Goal: Task Accomplishment & Management: Complete application form

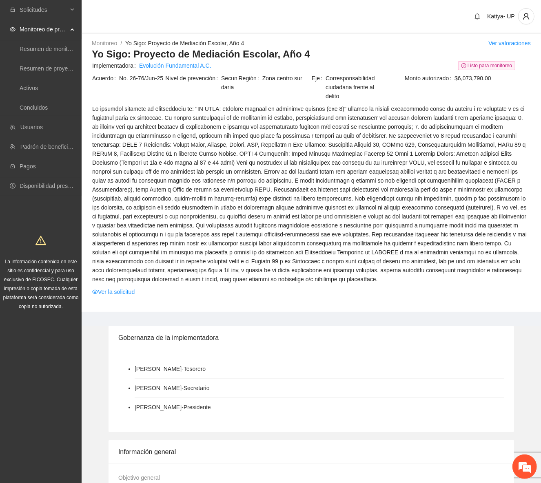
click at [510, 47] on div "Ver valoraciones" at bounding box center [509, 43] width 42 height 9
click at [505, 46] on link "Ver valoraciones" at bounding box center [509, 43] width 42 height 7
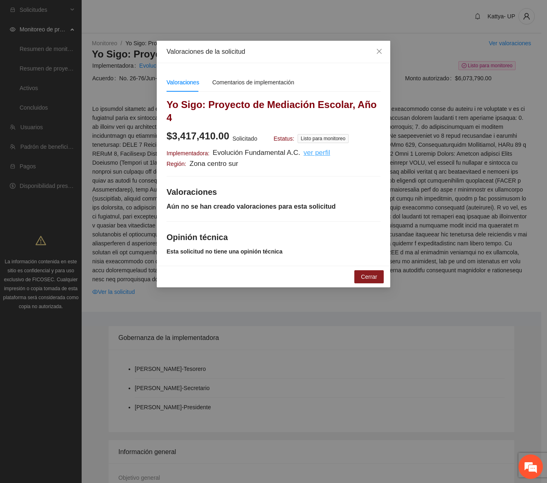
click at [304, 149] on u "ver perfil" at bounding box center [317, 153] width 27 height 8
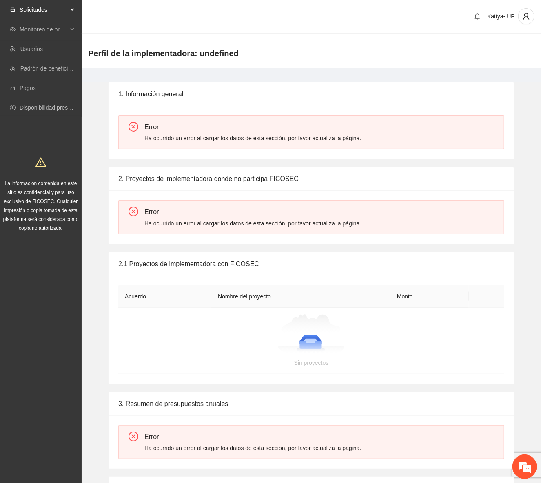
click at [29, 10] on span "Solicitudes" at bounding box center [44, 10] width 48 height 16
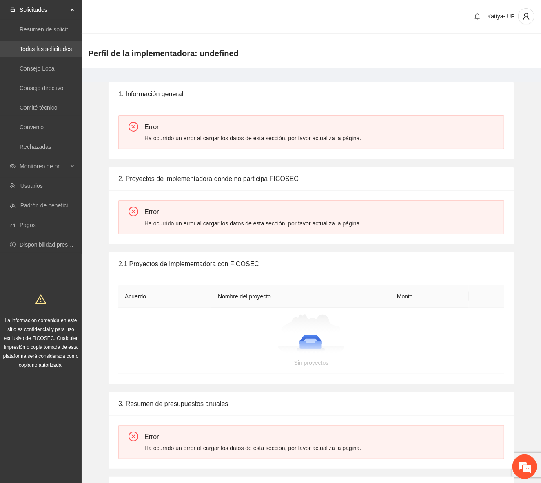
click at [33, 51] on link "Todas las solicitudes" at bounding box center [46, 49] width 52 height 7
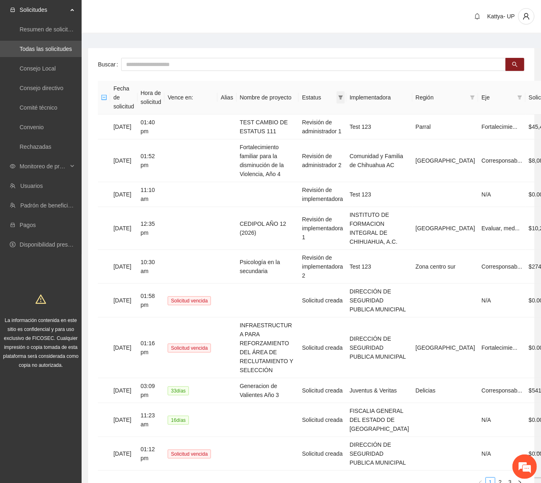
click at [343, 95] on icon "filter" at bounding box center [340, 97] width 5 height 5
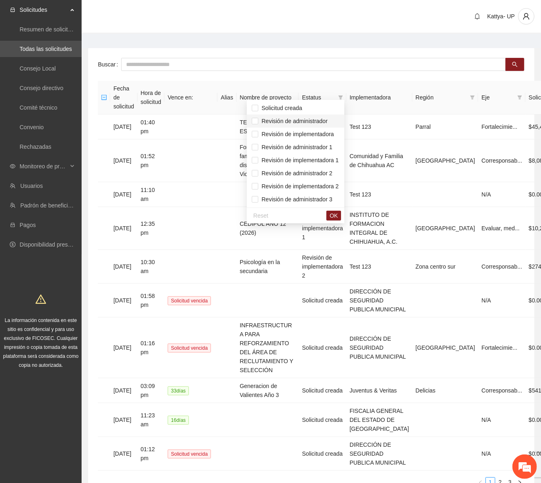
click at [317, 121] on span "Revisión de administrador" at bounding box center [292, 121] width 69 height 7
click at [316, 140] on li "Revisión de implementadora" at bounding box center [296, 134] width 98 height 13
click at [316, 144] on span "Revisión de administrador 1" at bounding box center [295, 147] width 74 height 7
click at [320, 171] on span "Revisión de administrador 2" at bounding box center [295, 173] width 74 height 7
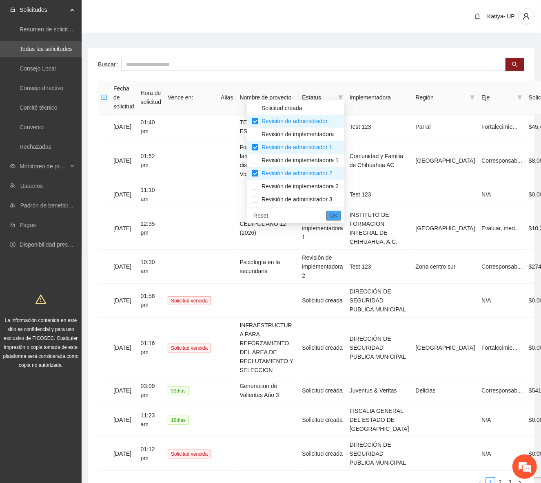
click at [338, 217] on span "OK" at bounding box center [334, 215] width 8 height 9
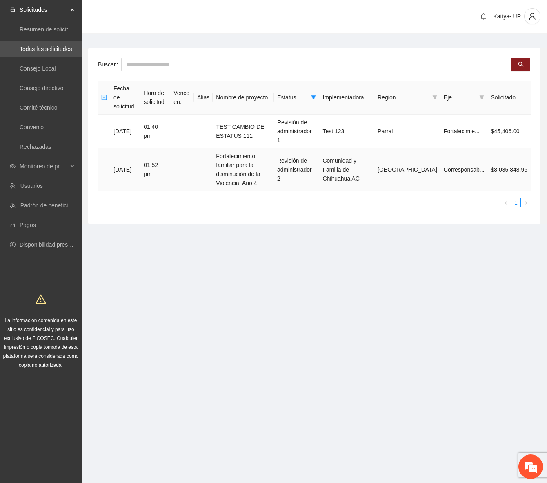
click at [244, 155] on td "Fortalecimiento familiar para la disminución de la Violencia, Año 4" at bounding box center [243, 170] width 61 height 43
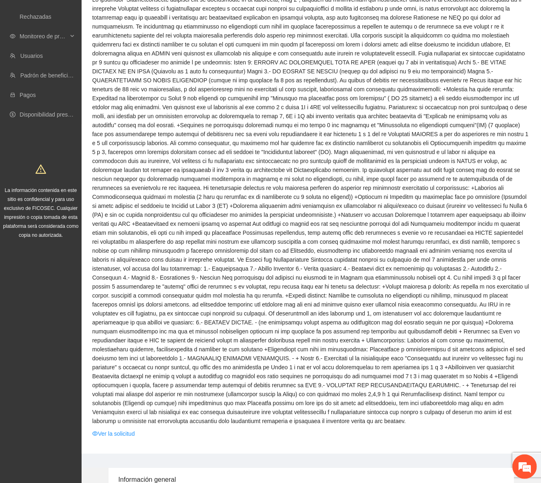
scroll to position [37, 0]
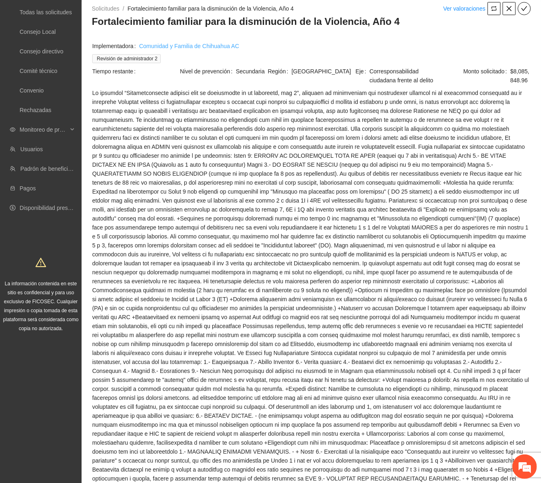
click at [216, 44] on link "Comunidad y Familia de Chihuahua AC" at bounding box center [189, 46] width 100 height 9
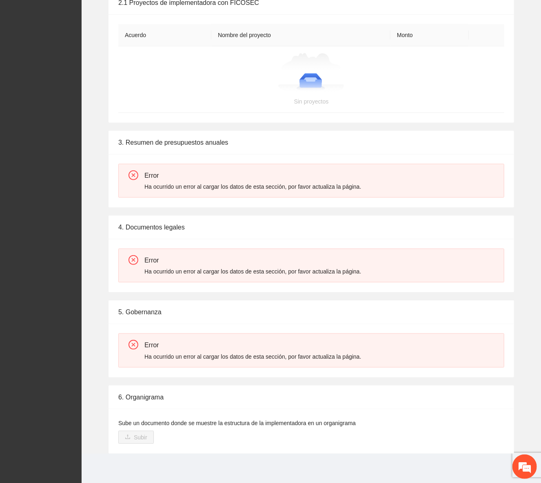
scroll to position [113, 0]
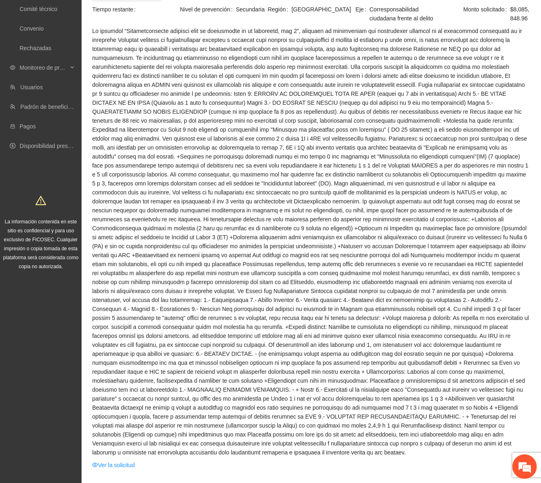
scroll to position [222, 0]
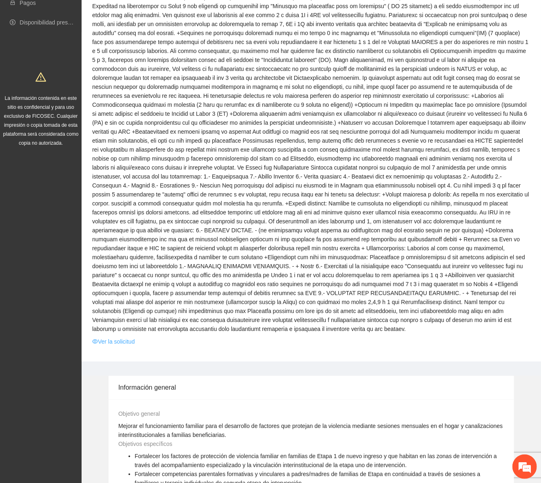
click at [131, 337] on link "Ver la solicitud" at bounding box center [113, 341] width 42 height 9
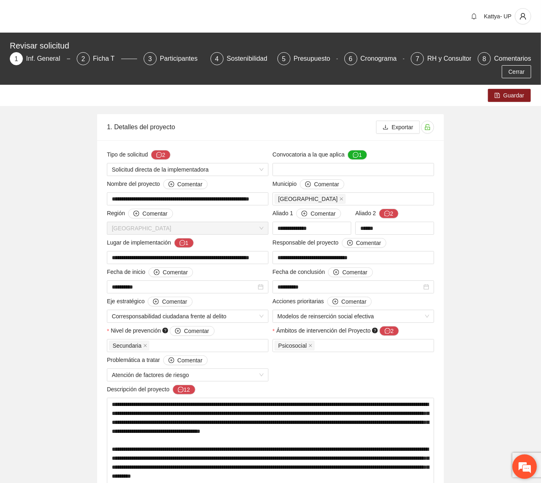
click at [523, 470] on em at bounding box center [525, 467] width 22 height 22
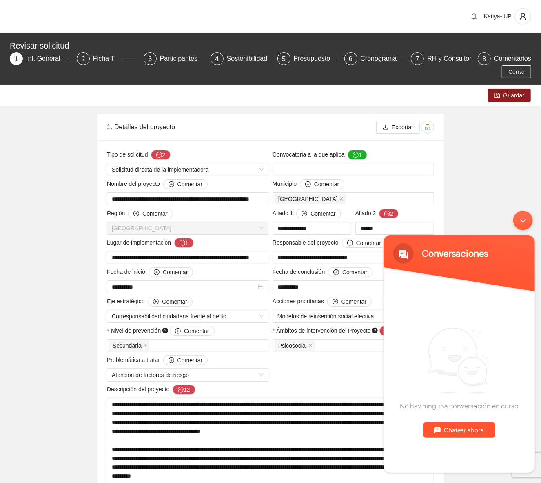
click at [471, 427] on div "Chatear ahora" at bounding box center [459, 430] width 72 height 16
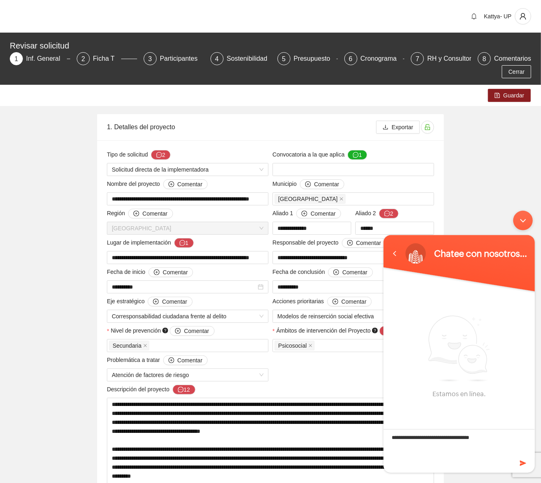
type textarea "**********"
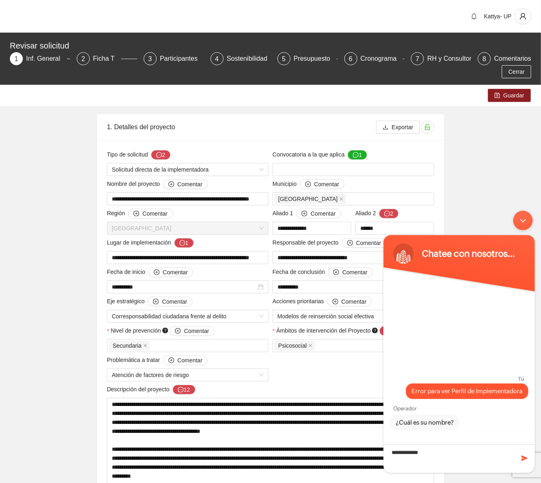
type textarea "**********"
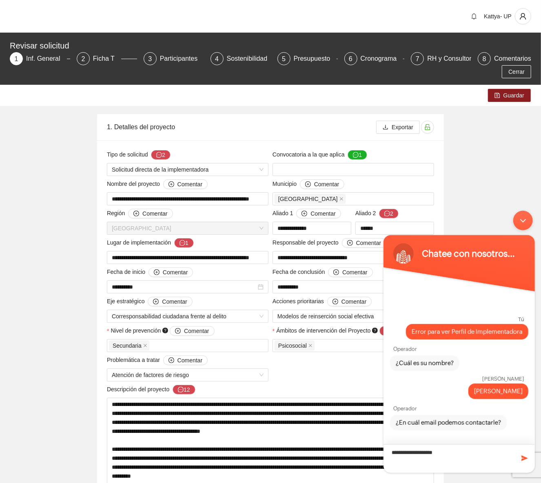
type textarea "**********"
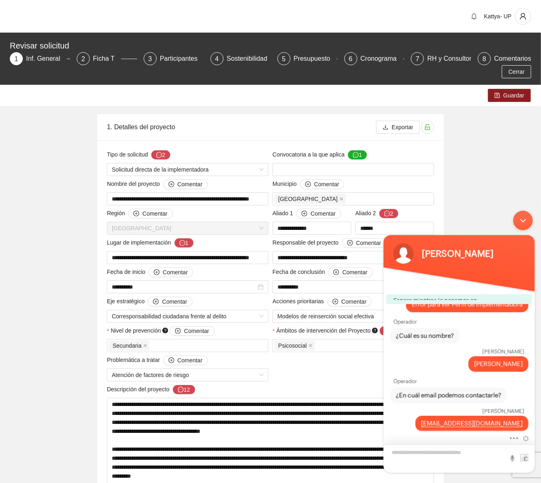
scroll to position [9, 0]
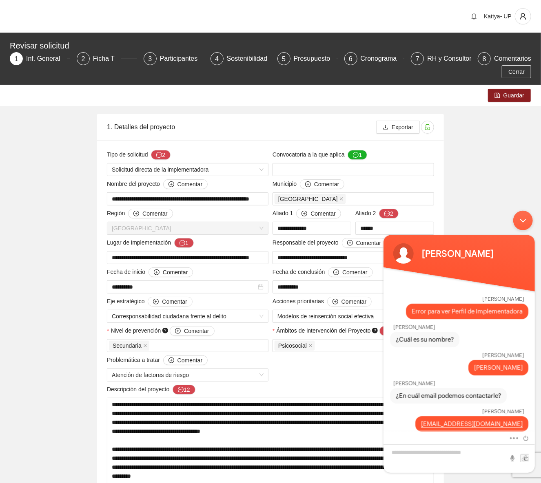
click at [528, 223] on div "Minimizar ventana de chat en vivo" at bounding box center [523, 221] width 20 height 20
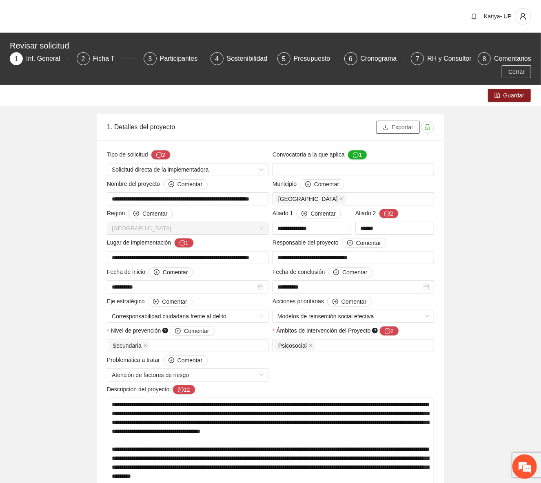
click at [397, 133] on button "Exportar" at bounding box center [398, 127] width 44 height 13
click at [518, 468] on em at bounding box center [525, 467] width 22 height 22
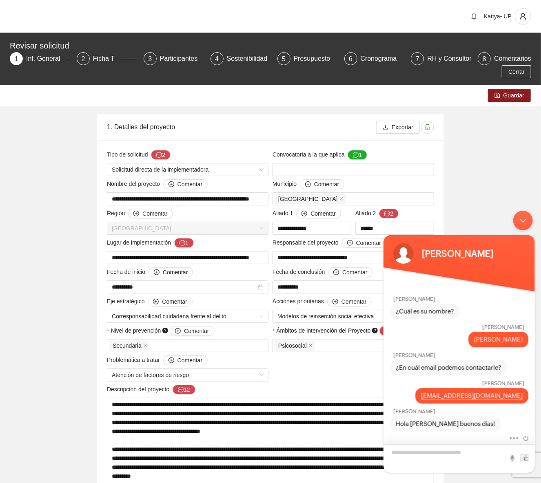
click at [446, 452] on textarea "Escriba su mensaje y pulse “Intro”" at bounding box center [458, 458] width 151 height 29
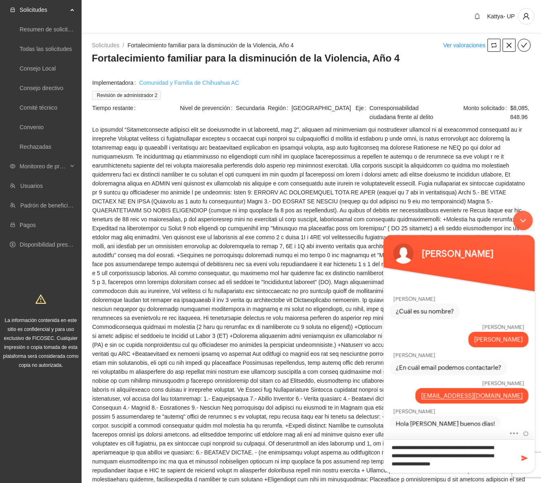
type textarea "**********"
click at [171, 84] on link "Comunidad y Familia de Chihuahua AC" at bounding box center [189, 82] width 100 height 9
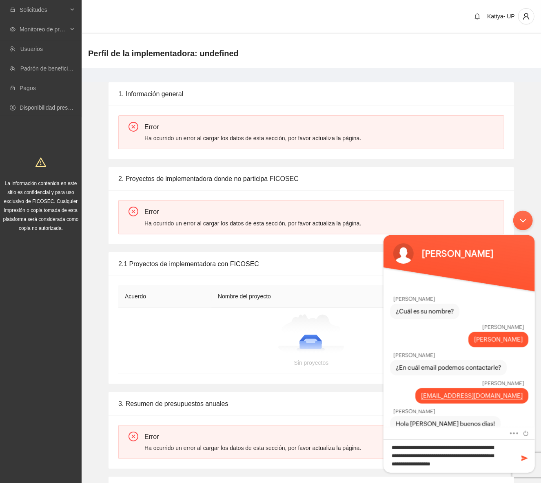
click at [525, 227] on div "Minimizar ventana de chat en vivo" at bounding box center [523, 221] width 20 height 20
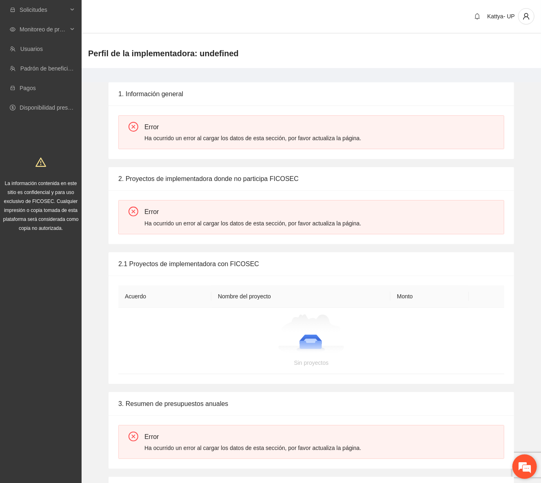
click at [523, 466] on em at bounding box center [525, 467] width 22 height 22
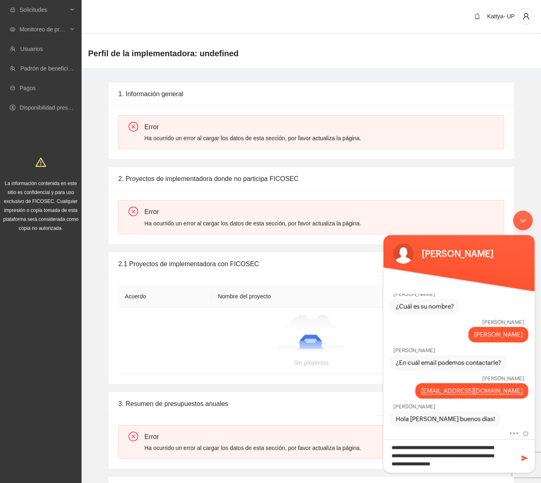
click at [472, 332] on div "[PERSON_NAME]" at bounding box center [459, 335] width 138 height 16
click at [523, 456] on span at bounding box center [524, 458] width 8 height 8
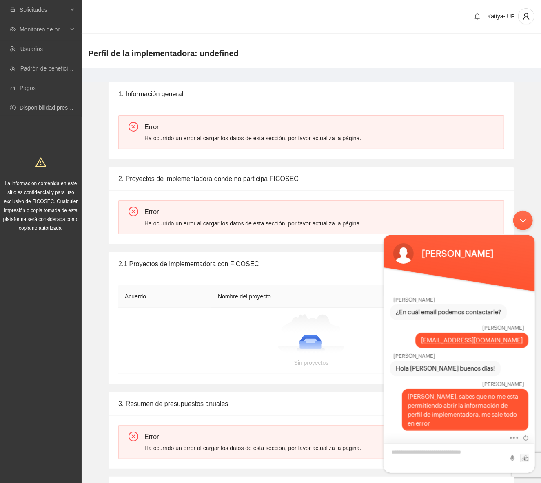
click at [443, 452] on textarea "Escriba su mensaje y pulse “Intro”" at bounding box center [458, 458] width 151 height 29
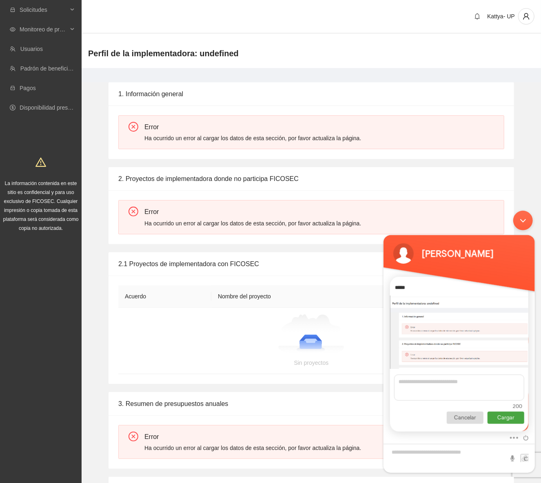
click at [505, 421] on p "Cargar" at bounding box center [505, 418] width 37 height 12
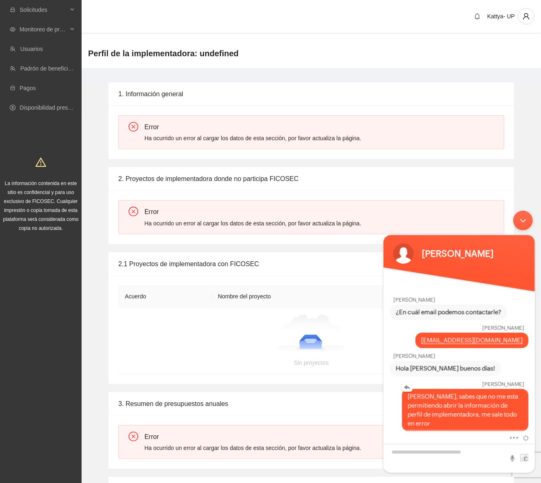
scroll to position [205, 0]
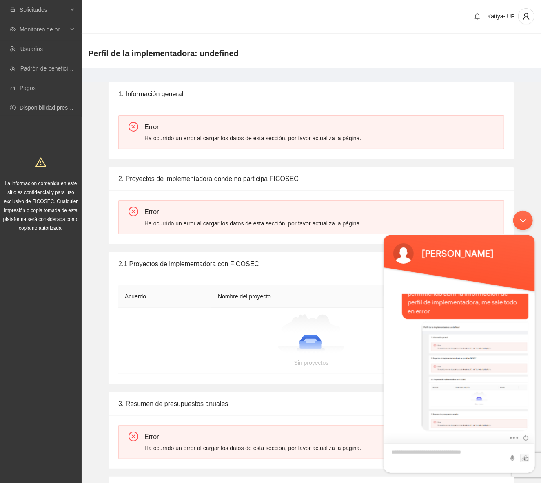
click at [483, 455] on textarea "Escriba su mensaje y pulse “Intro”" at bounding box center [458, 458] width 151 height 29
type textarea "**********"
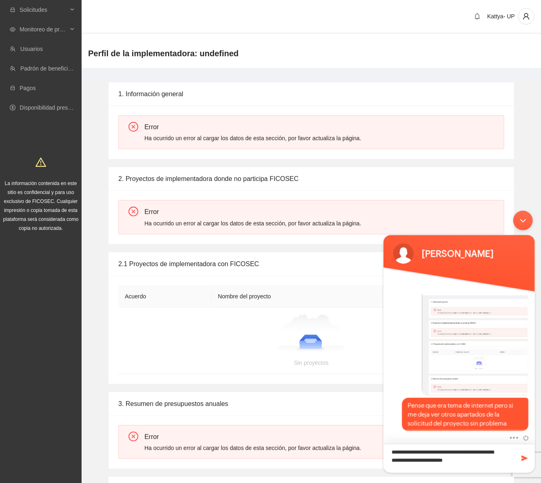
type textarea "**********"
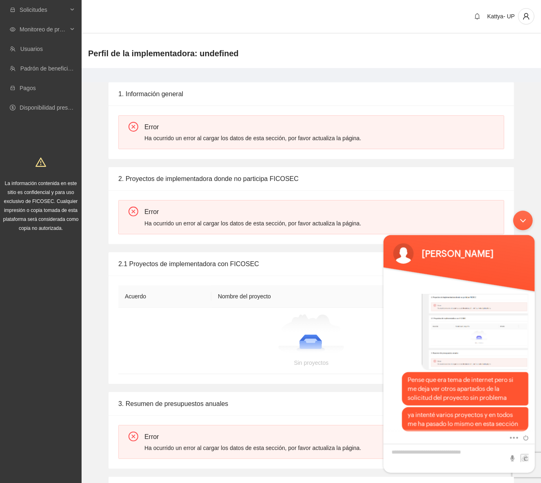
click at [521, 223] on div "Minimizar ventana de chat en vivo" at bounding box center [523, 221] width 20 height 20
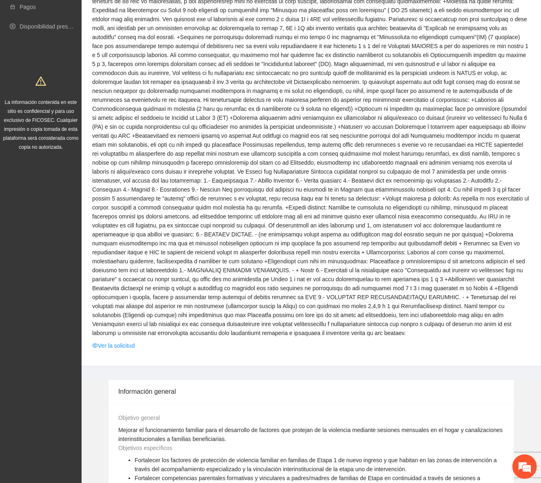
scroll to position [222, 0]
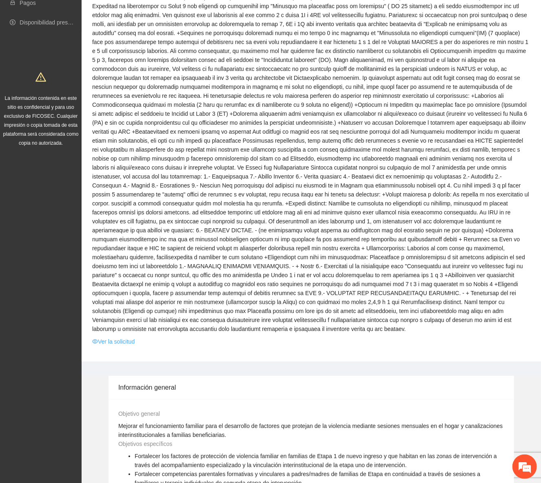
click at [132, 337] on link "Ver la solicitud" at bounding box center [113, 341] width 42 height 9
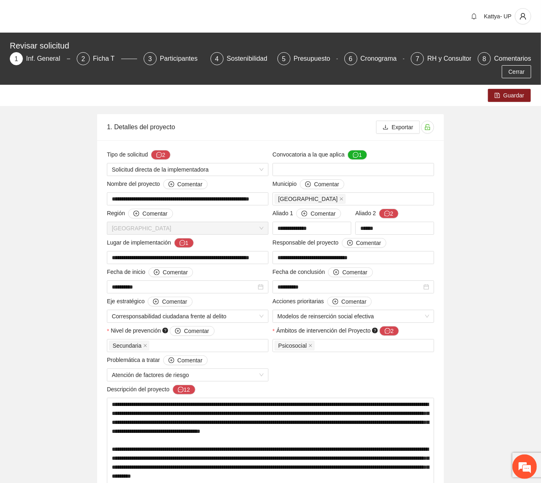
click at [162, 56] on div "Participantes" at bounding box center [182, 58] width 44 height 13
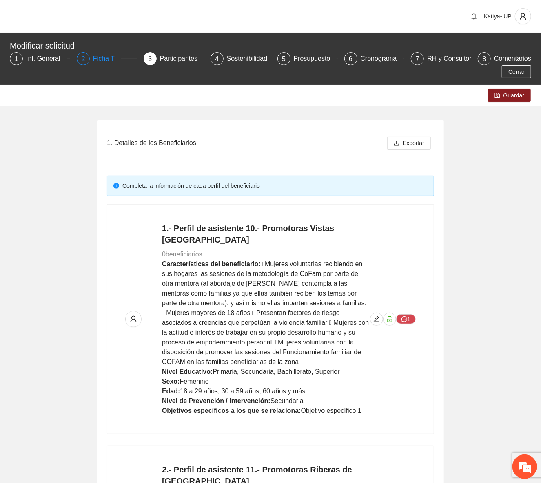
click at [98, 63] on div "Ficha T" at bounding box center [107, 58] width 28 height 13
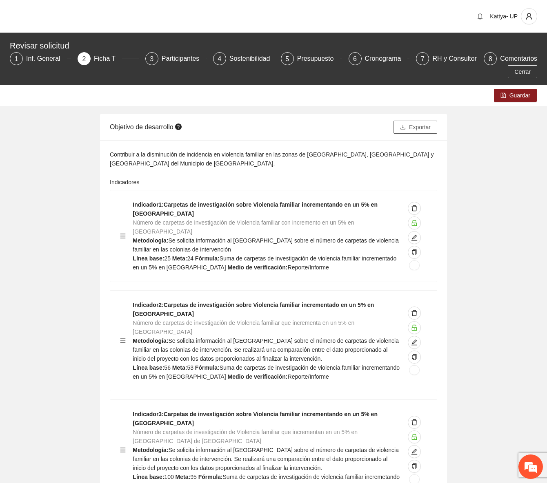
click at [409, 129] on span "Exportar" at bounding box center [420, 127] width 22 height 9
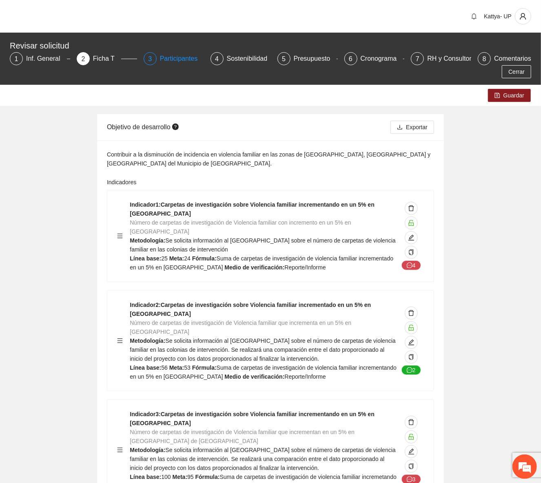
click at [165, 55] on div "Participantes" at bounding box center [182, 58] width 44 height 13
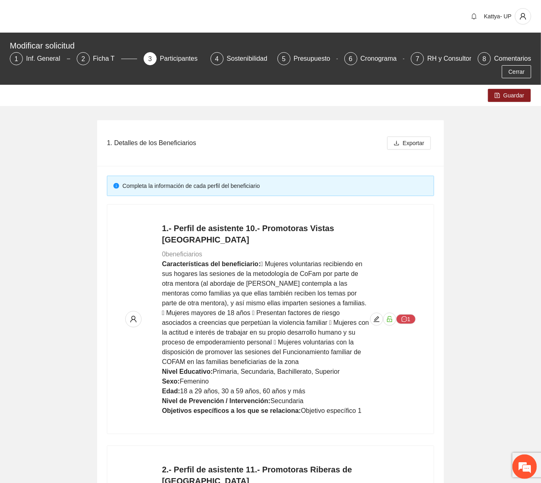
click at [497, 93] on icon "save" at bounding box center [497, 96] width 6 height 6
click at [415, 142] on span "Exportar" at bounding box center [414, 143] width 22 height 9
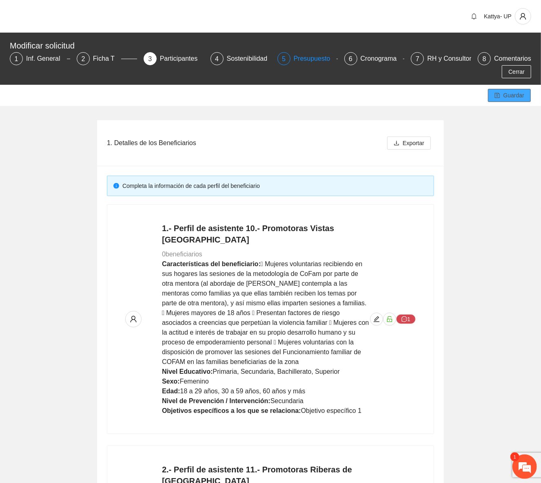
click at [294, 60] on div "Presupuesto" at bounding box center [315, 58] width 43 height 13
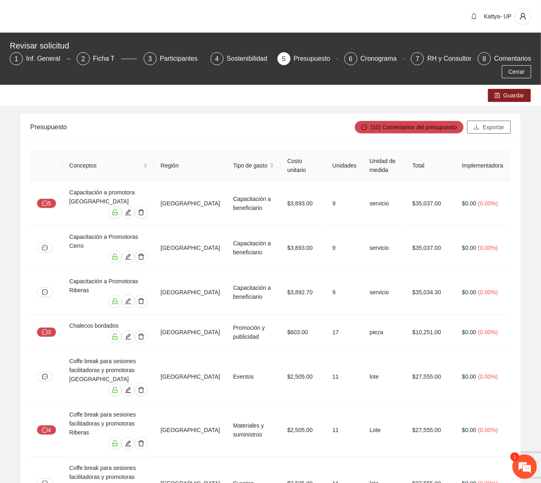
click at [482, 129] on button "Exportar" at bounding box center [489, 127] width 44 height 13
click at [522, 463] on em at bounding box center [525, 467] width 22 height 22
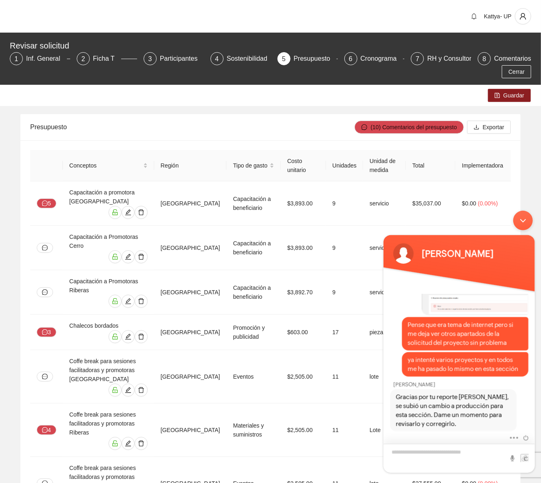
click at [455, 450] on textarea "Escriba su mensaje y pulse “Intro”" at bounding box center [458, 458] width 151 height 29
type textarea "**********"
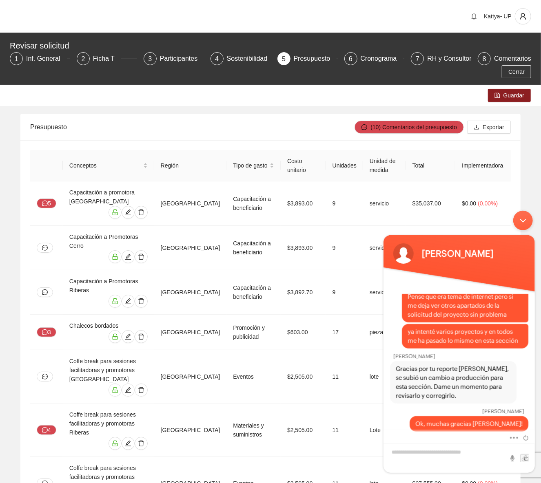
click at [523, 218] on div "Minimizar ventana de chat en vivo" at bounding box center [523, 221] width 20 height 20
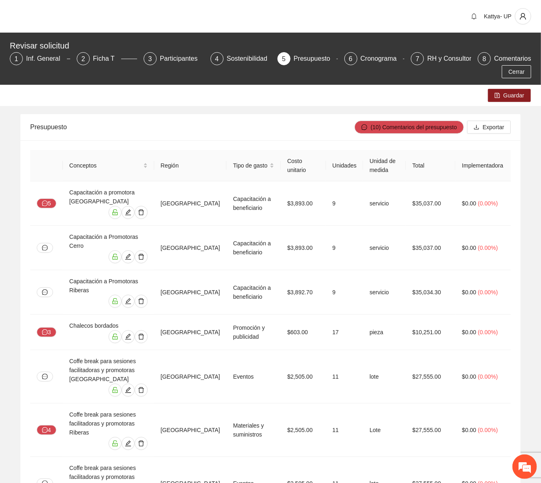
drag, startPoint x: 343, startPoint y: 105, endPoint x: 314, endPoint y: 121, distance: 33.2
click at [343, 105] on div "Guardar" at bounding box center [270, 95] width 541 height 21
click at [353, 114] on div "Presupuesto (10) Comentarios del presupuesto Exportar" at bounding box center [270, 127] width 481 height 26
click at [440, 60] on div "RH y Consultores" at bounding box center [456, 58] width 58 height 13
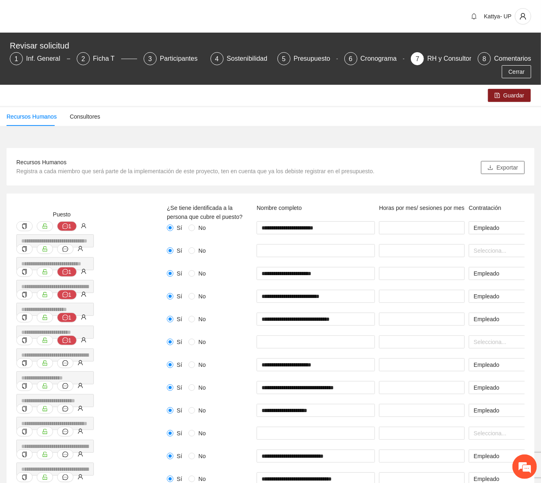
click at [492, 171] on button "Exportar" at bounding box center [503, 167] width 44 height 13
click at [79, 145] on div "**********" at bounding box center [270, 426] width 541 height 585
click at [48, 116] on div "Recursos Humanos" at bounding box center [32, 116] width 50 height 9
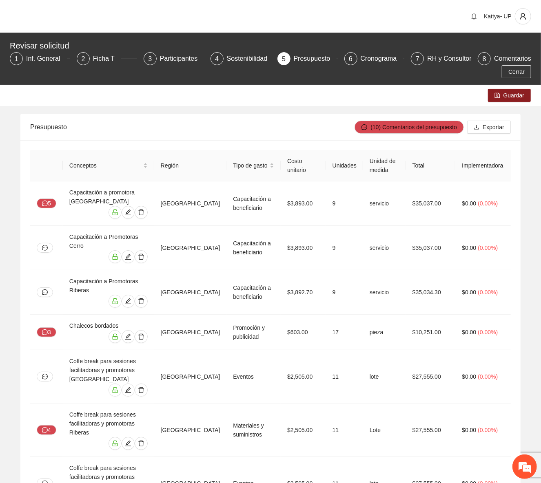
click at [275, 122] on div "Presupuesto" at bounding box center [192, 126] width 324 height 23
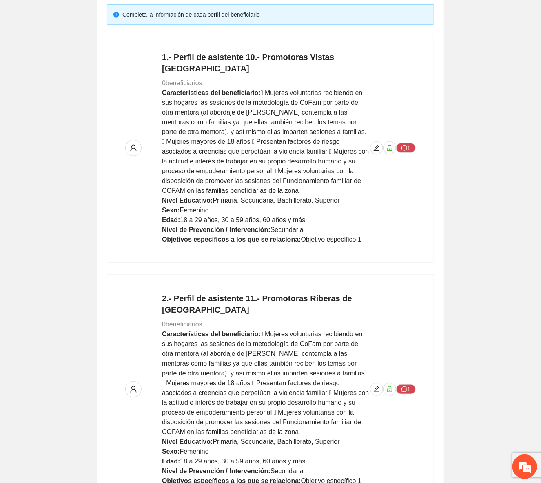
scroll to position [185, 0]
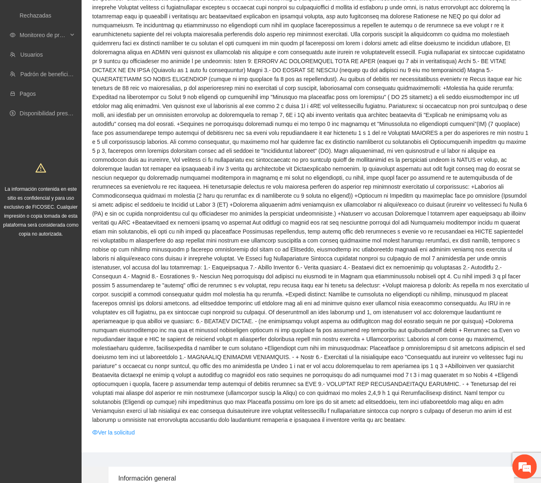
scroll to position [185, 0]
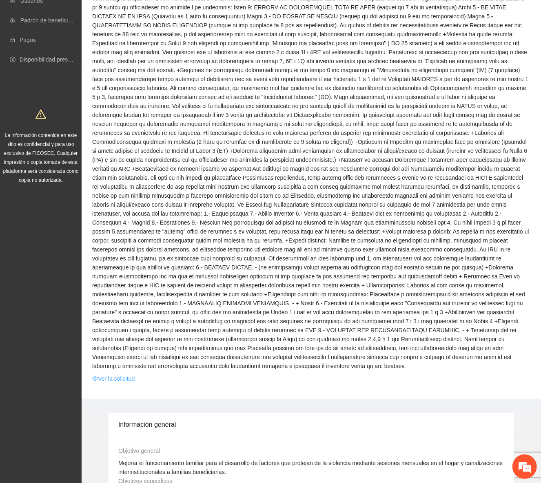
click at [114, 375] on link "Ver la solicitud" at bounding box center [113, 379] width 42 height 9
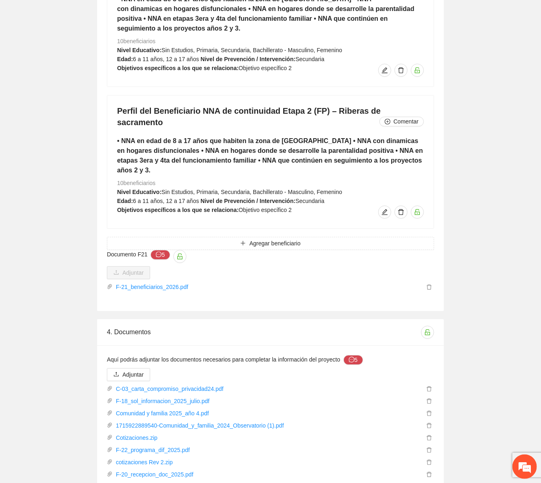
scroll to position [5444, 0]
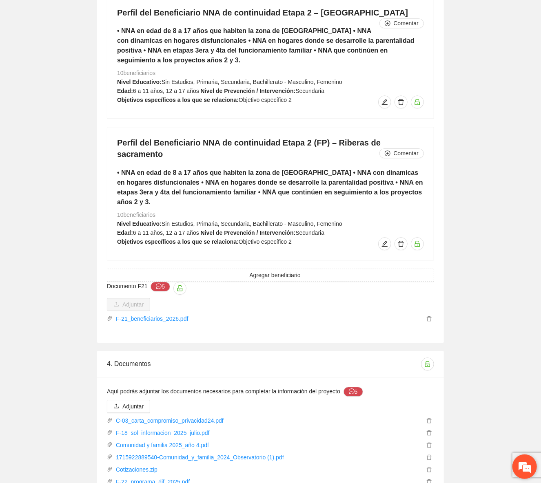
click at [519, 466] on em at bounding box center [525, 467] width 22 height 22
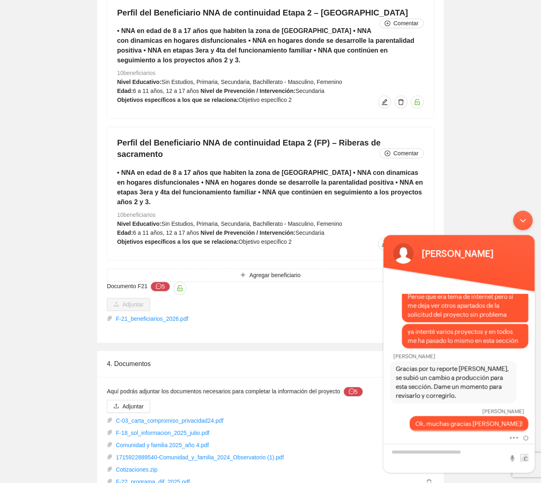
click at [520, 217] on div "Minimizar ventana de chat en vivo" at bounding box center [523, 221] width 20 height 20
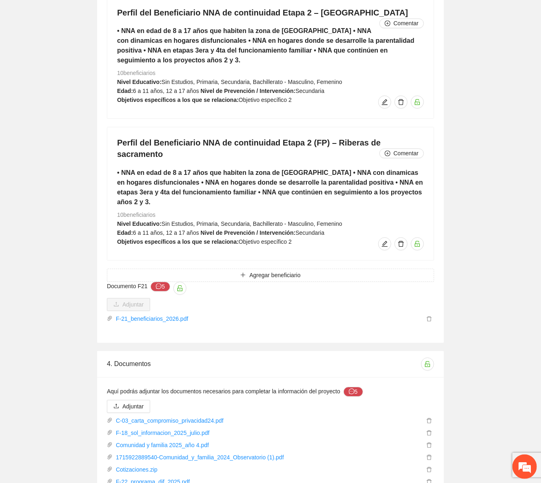
click at [459, 351] on div "4. Documentos Aquí podrás adjuntar los documentos necesarios para completar la …" at bounding box center [271, 465] width 388 height 228
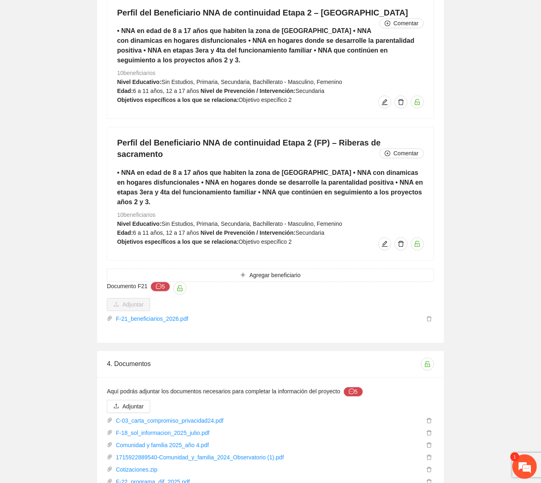
scroll to position [386, 0]
click at [518, 461] on em at bounding box center [525, 467] width 22 height 22
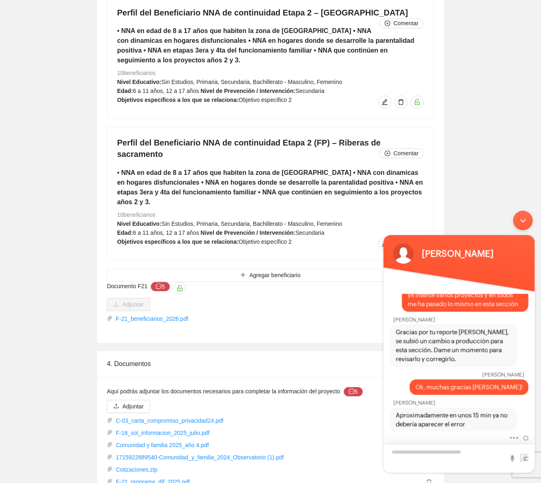
click at [485, 447] on textarea "Escriba su mensaje y pulse “Intro”" at bounding box center [458, 458] width 151 height 29
click at [484, 452] on textarea "Escriba su mensaje y pulse “Intro”" at bounding box center [458, 458] width 151 height 29
click at [454, 453] on textarea "Escriba su mensaje y pulse “Intro”" at bounding box center [458, 458] width 151 height 29
type textarea "**********"
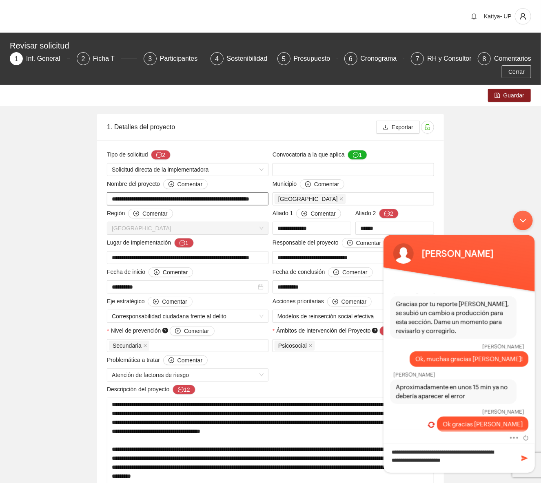
scroll to position [0, 14]
drag, startPoint x: 110, startPoint y: 200, endPoint x: 266, endPoint y: 202, distance: 155.5
click at [266, 202] on input "**********" at bounding box center [188, 199] width 162 height 13
click at [491, 462] on textarea "**********" at bounding box center [458, 458] width 151 height 29
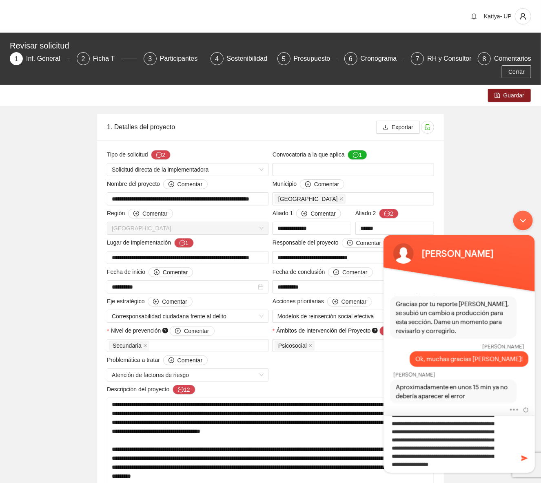
scroll to position [20, 0]
type textarea "**********"
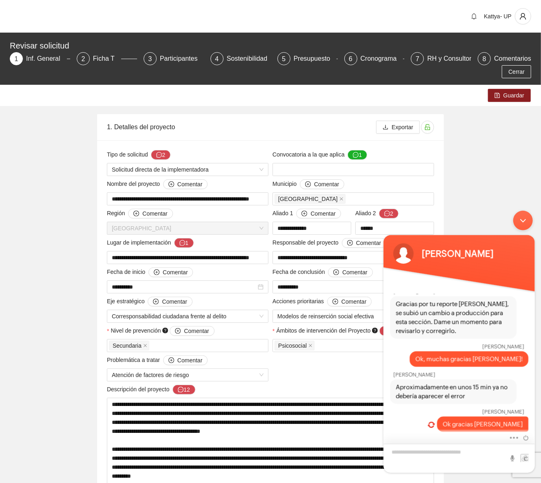
scroll to position [0, 0]
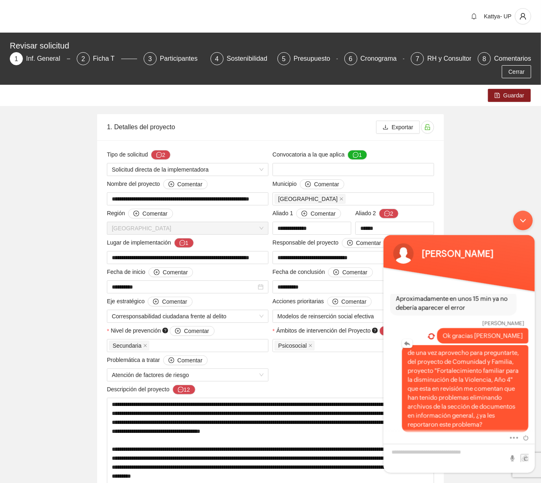
click at [420, 405] on span "de una vez aprovecho para preguntarte, del proyecto de Comunidad y Familia, pro…" at bounding box center [464, 388] width 115 height 81
click at [435, 335] on em at bounding box center [430, 335] width 7 height 5
click at [438, 359] on span "de una vez aprovecho para preguntarte, del proyecto de Comunidad y Familia, pro…" at bounding box center [464, 388] width 115 height 81
click at [518, 223] on div "Minimizar ventana de chat en vivo" at bounding box center [523, 221] width 20 height 20
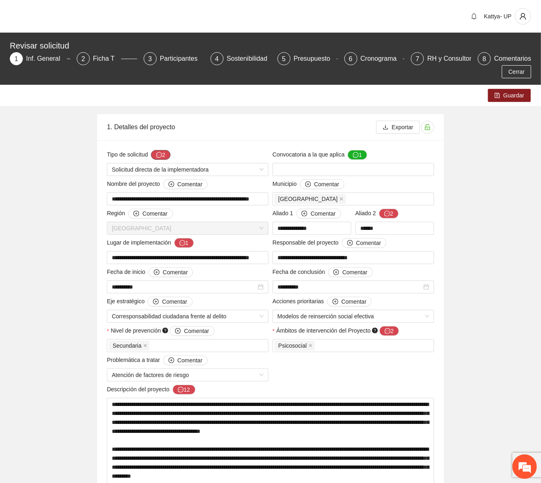
click at [162, 155] on icon "message" at bounding box center [159, 155] width 6 height 6
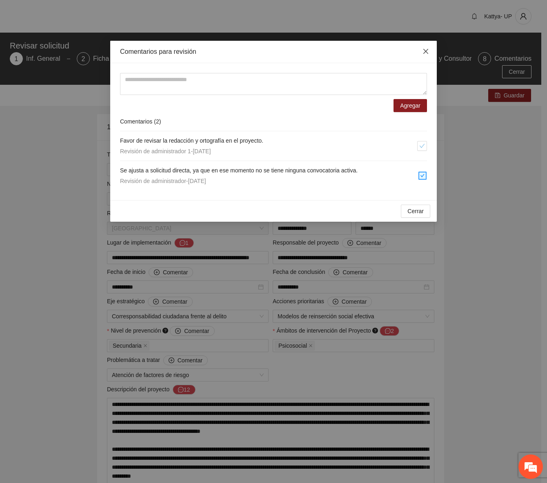
click at [421, 53] on span "Close" at bounding box center [426, 52] width 22 height 22
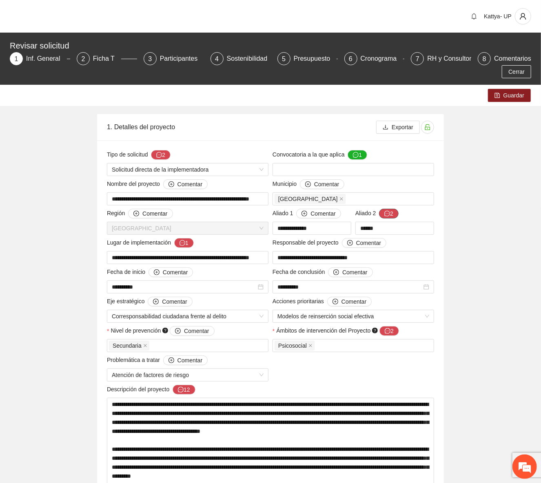
click at [392, 211] on button "2" at bounding box center [389, 214] width 20 height 10
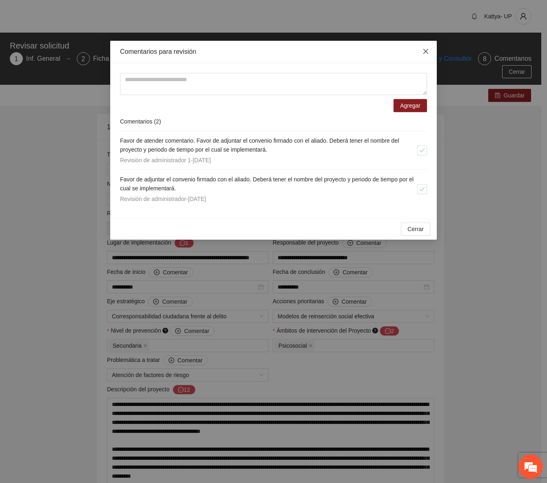
click at [424, 53] on icon "close" at bounding box center [425, 51] width 7 height 7
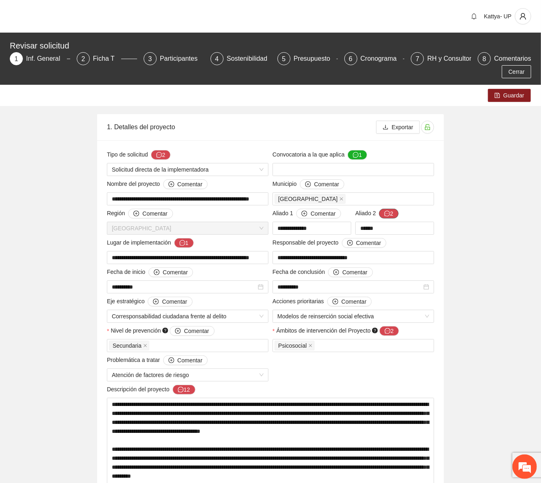
click at [386, 213] on icon "message" at bounding box center [387, 214] width 6 height 6
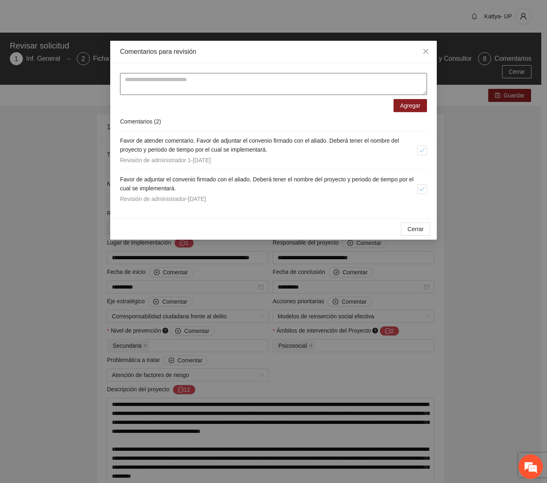
click at [217, 92] on textarea at bounding box center [273, 84] width 307 height 22
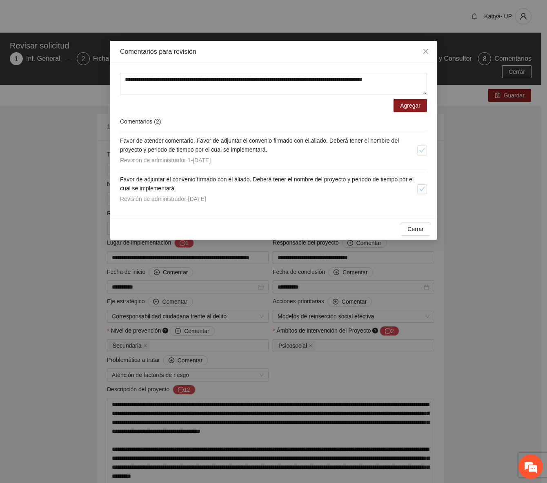
click at [477, 313] on div "**********" at bounding box center [273, 241] width 547 height 483
click at [186, 91] on textarea "**********" at bounding box center [273, 84] width 307 height 22
drag, startPoint x: 167, startPoint y: 89, endPoint x: 122, endPoint y: 96, distance: 46.2
click at [122, 96] on form "**********" at bounding box center [273, 92] width 307 height 39
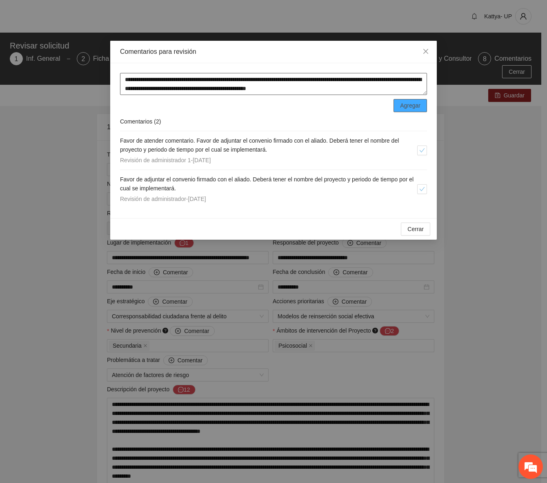
type textarea "**********"
click at [418, 109] on span "Agregar" at bounding box center [410, 105] width 20 height 9
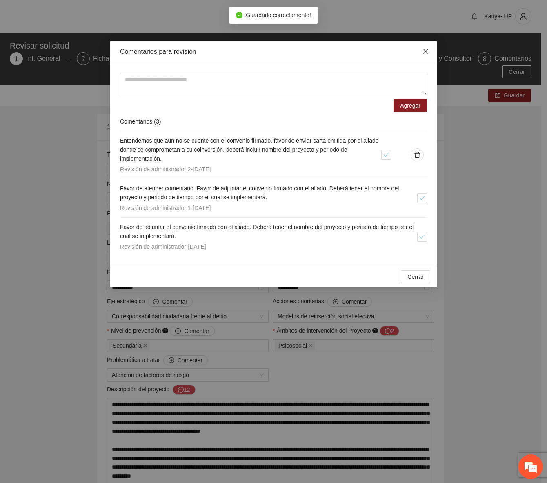
click at [426, 53] on icon "close" at bounding box center [425, 51] width 5 height 5
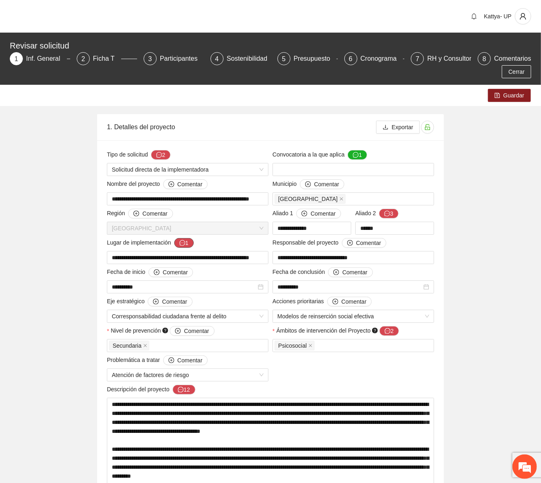
click at [188, 244] on button "1" at bounding box center [184, 243] width 20 height 10
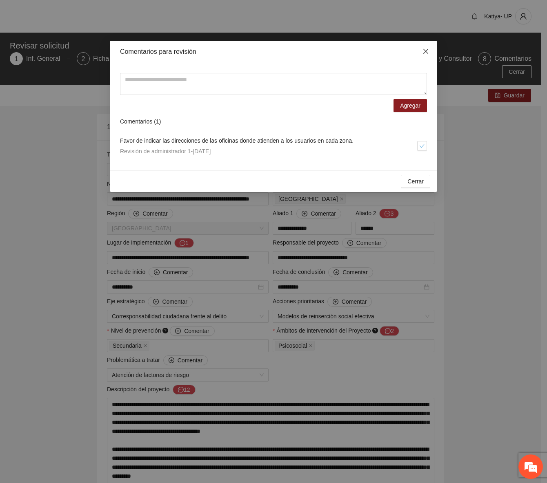
click at [428, 50] on icon "close" at bounding box center [425, 51] width 7 height 7
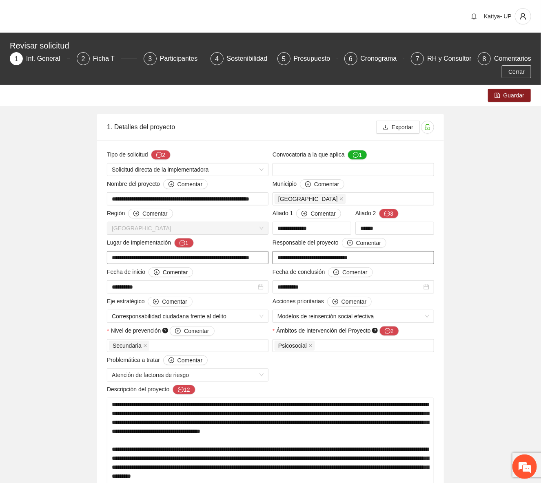
scroll to position [0, 20]
drag, startPoint x: 113, startPoint y: 256, endPoint x: 266, endPoint y: 260, distance: 152.6
click at [266, 260] on input "**********" at bounding box center [188, 257] width 162 height 13
click at [184, 242] on icon "message" at bounding box center [183, 243] width 6 height 6
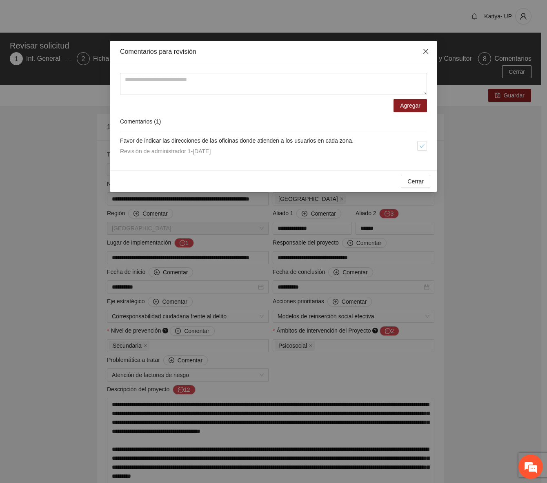
click at [420, 53] on span "Close" at bounding box center [426, 52] width 22 height 22
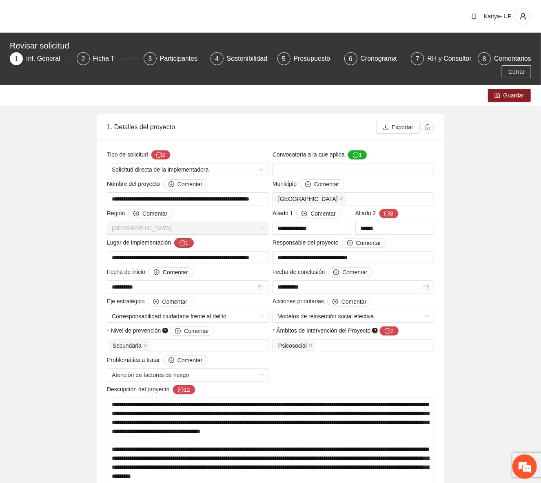
click at [179, 245] on button "1" at bounding box center [184, 243] width 20 height 10
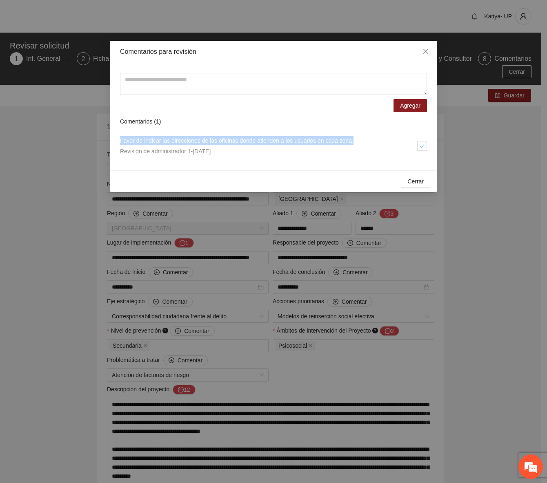
drag, startPoint x: 281, startPoint y: 144, endPoint x: 115, endPoint y: 142, distance: 165.7
click at [115, 142] on div "Agregar Comentarios ( 1 ) Favor de indicar las direcciones de las oficinas dond…" at bounding box center [273, 116] width 326 height 107
copy span "Favor de indicar las direcciones de las oficinas donde atienden a los usuarios …"
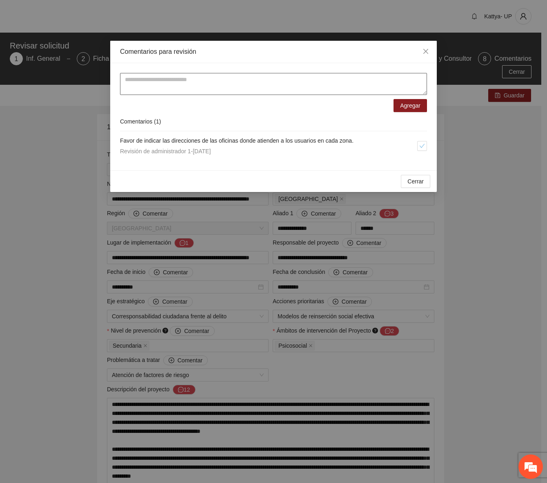
click at [137, 84] on textarea at bounding box center [273, 84] width 307 height 22
paste textarea "**********"
type textarea "**********"
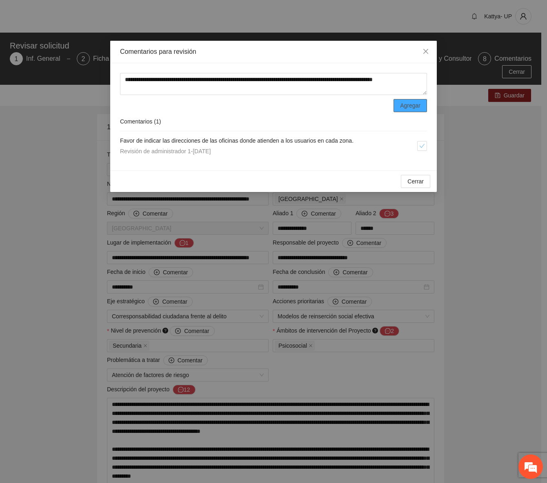
click at [410, 108] on span "Agregar" at bounding box center [410, 105] width 20 height 9
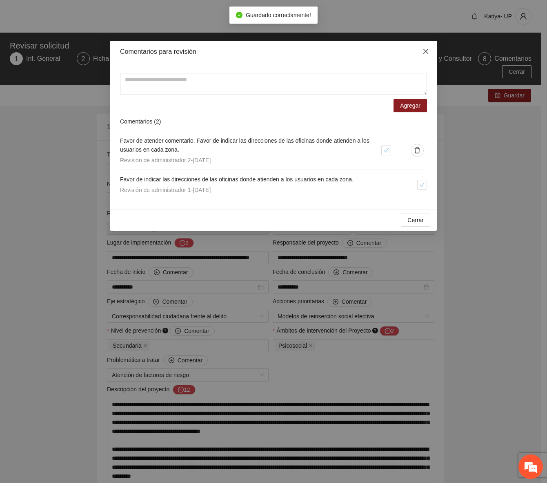
click at [428, 54] on icon "close" at bounding box center [425, 51] width 7 height 7
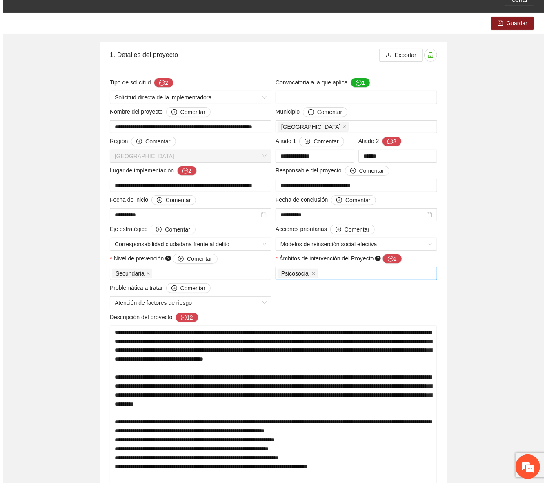
scroll to position [74, 0]
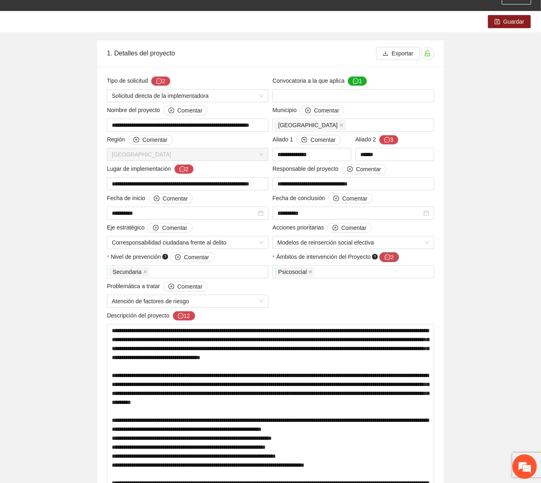
click at [392, 259] on button "2" at bounding box center [389, 258] width 20 height 10
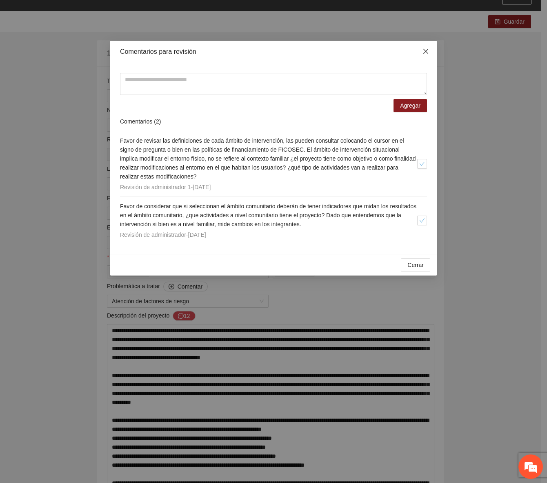
click at [423, 50] on icon "close" at bounding box center [425, 51] width 7 height 7
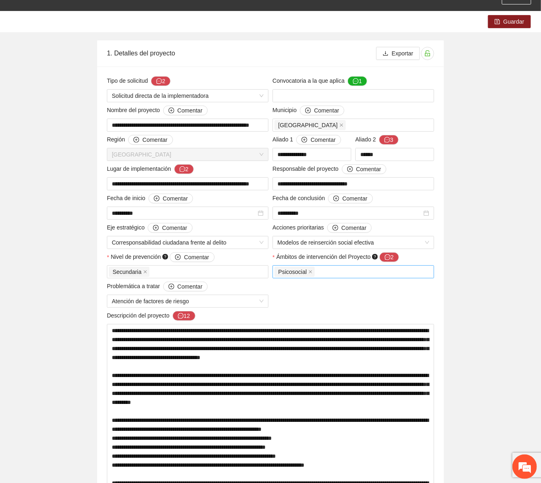
drag, startPoint x: 380, startPoint y: 309, endPoint x: 395, endPoint y: 270, distance: 42.1
click at [392, 261] on div "Ámbitos de intervención del Proyecto 2" at bounding box center [354, 259] width 162 height 13
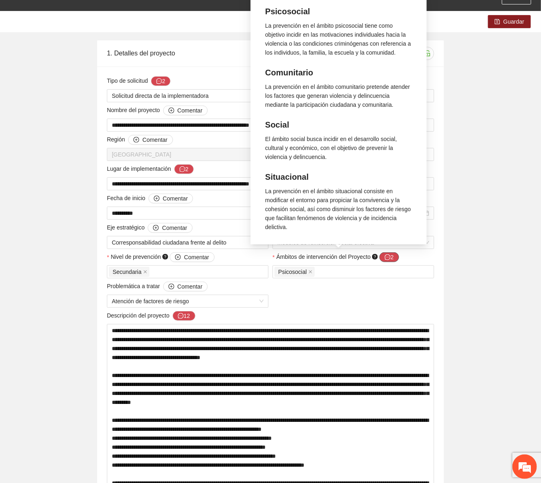
click at [390, 258] on icon "message" at bounding box center [388, 258] width 6 height 6
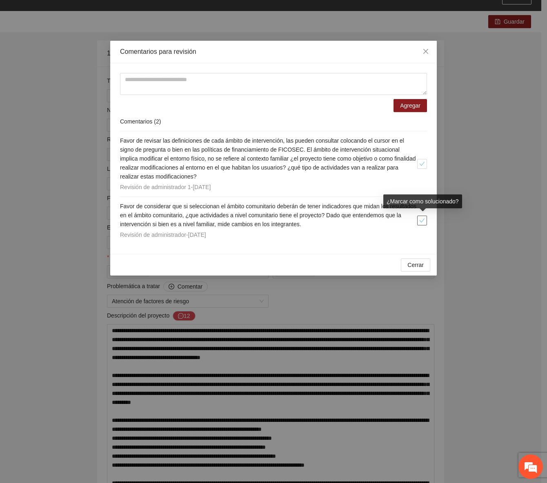
click at [422, 222] on icon "check" at bounding box center [422, 221] width 6 height 6
click at [425, 154] on li "Favor de revisar las definiciones de cada ámbito de intervención, las pueden co…" at bounding box center [273, 164] width 307 height 66
drag, startPoint x: 424, startPoint y: 159, endPoint x: 427, endPoint y: 226, distance: 67.8
click at [424, 159] on button "button" at bounding box center [422, 164] width 10 height 10
click at [420, 259] on button "Cerrar" at bounding box center [415, 265] width 29 height 13
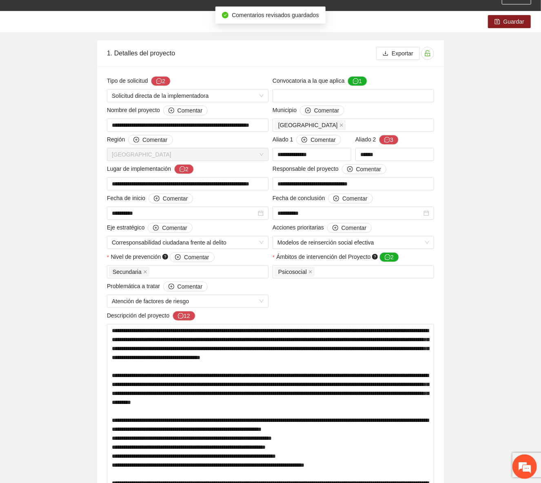
click at [253, 314] on div "Descripción del proyecto 12" at bounding box center [270, 317] width 327 height 13
click at [181, 317] on icon "message" at bounding box center [181, 316] width 6 height 6
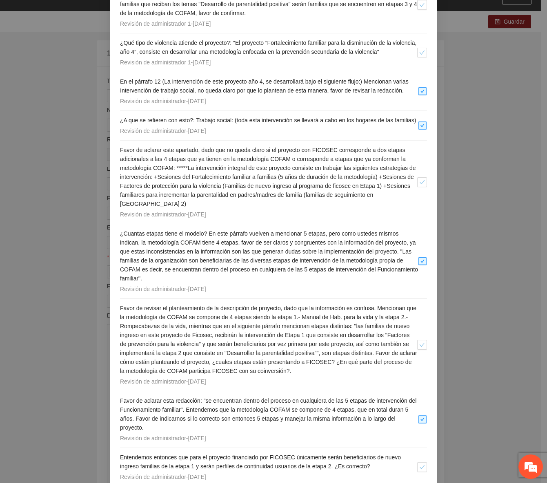
scroll to position [377, 0]
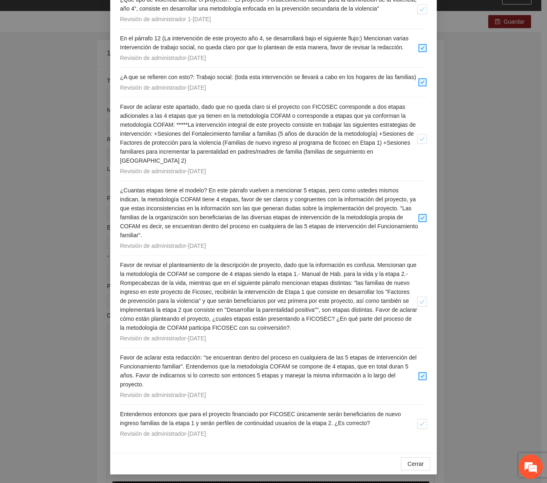
drag, startPoint x: 504, startPoint y: 262, endPoint x: 453, endPoint y: 273, distance: 52.3
click at [503, 262] on div "Comentarios para revisión Agregar Comentarios ( 12 ) En este apartado mencionan…" at bounding box center [273, 241] width 547 height 483
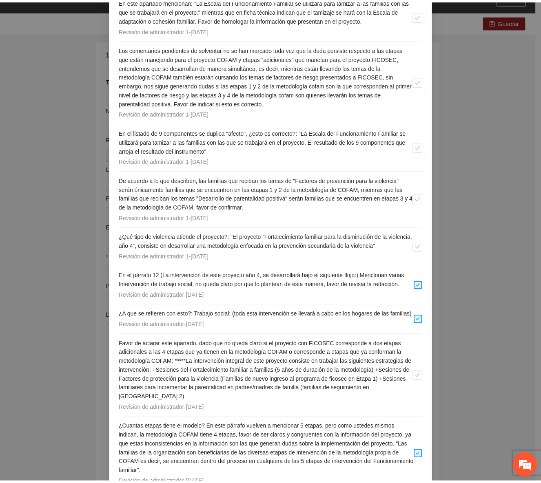
scroll to position [43, 0]
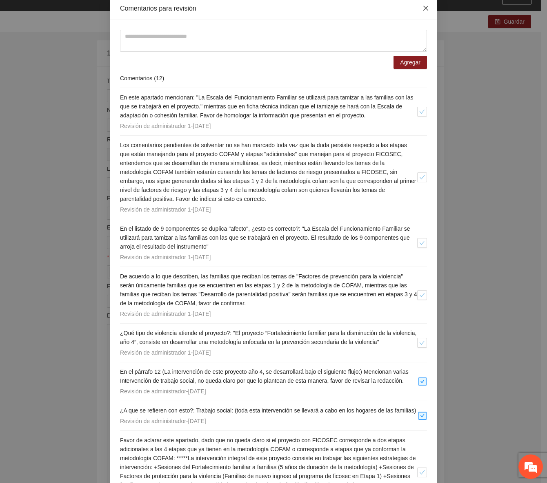
click at [423, 16] on span "Close" at bounding box center [426, 9] width 22 height 22
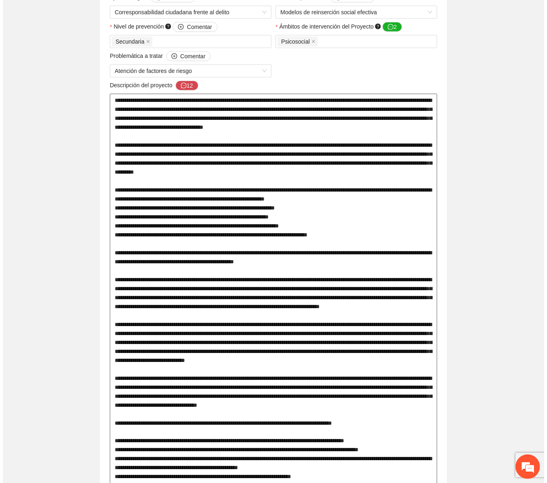
scroll to position [259, 0]
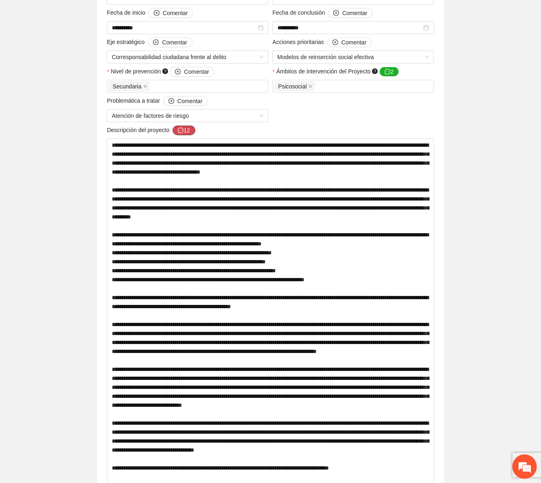
click at [178, 132] on icon "message" at bounding box center [181, 131] width 6 height 6
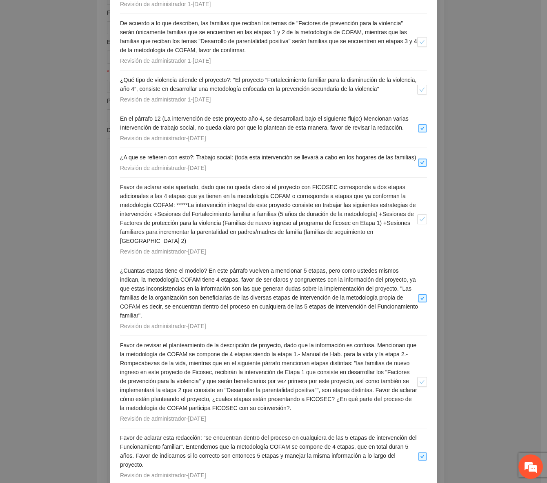
scroll to position [377, 0]
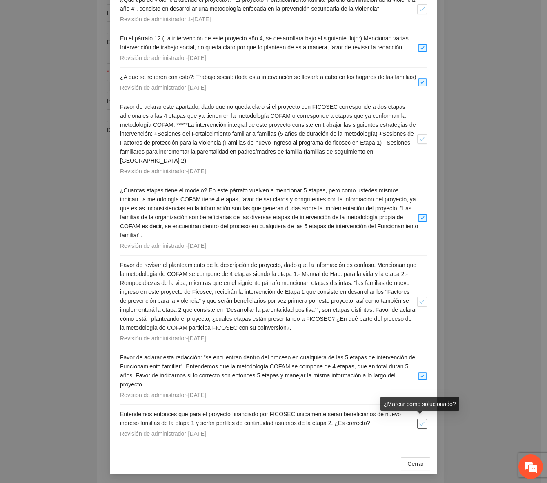
click at [421, 423] on icon "check" at bounding box center [422, 424] width 6 height 6
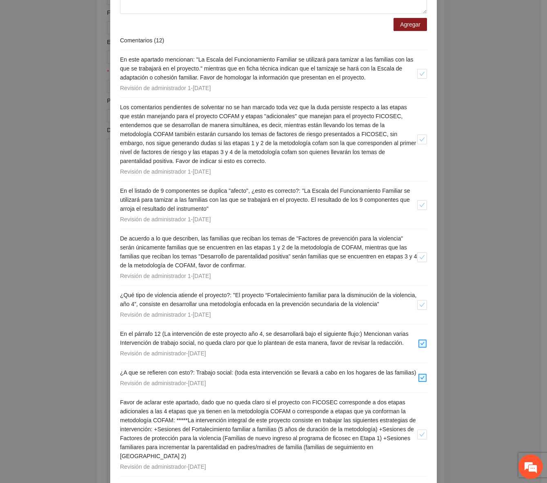
scroll to position [80, 0]
click at [46, 111] on div "Comentarios para revisión Agregar Comentarios ( 12 ) En este apartado mencionan…" at bounding box center [273, 241] width 547 height 483
click at [450, 244] on div "Comentarios para revisión Agregar Comentarios ( 12 ) En este apartado mencionan…" at bounding box center [273, 241] width 547 height 483
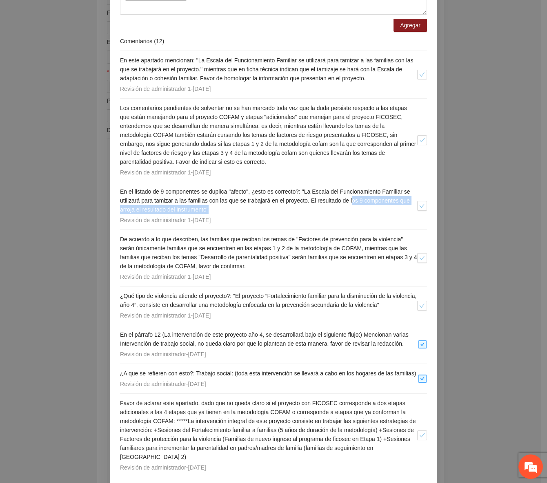
drag, startPoint x: 353, startPoint y: 198, endPoint x: 389, endPoint y: 219, distance: 42.4
click at [399, 208] on h4 "En el listado de 9 componentes se duplica "afecto", ¿esto es correcto?: "La Esc…" at bounding box center [268, 200] width 297 height 27
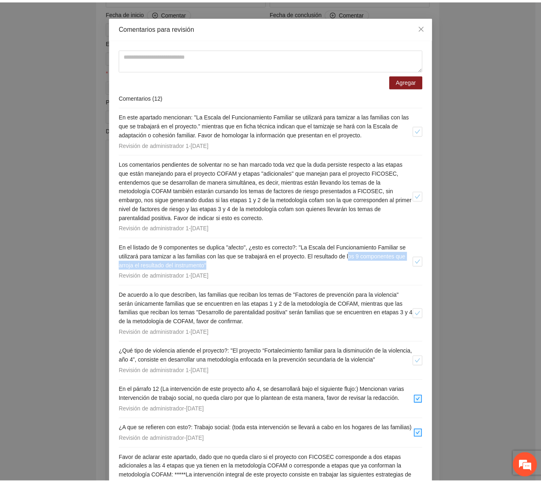
scroll to position [6, 0]
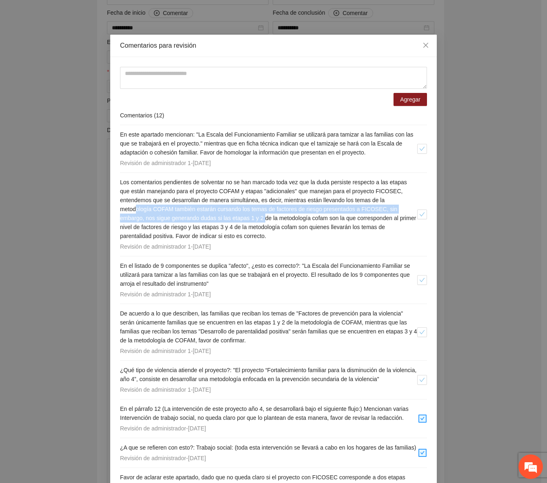
drag, startPoint x: 133, startPoint y: 209, endPoint x: 262, endPoint y: 218, distance: 130.1
click at [262, 218] on span "Los comentarios pendientes de solventar no se han marcado toda vez que la duda …" at bounding box center [268, 209] width 296 height 60
click at [421, 49] on span "Close" at bounding box center [426, 46] width 22 height 22
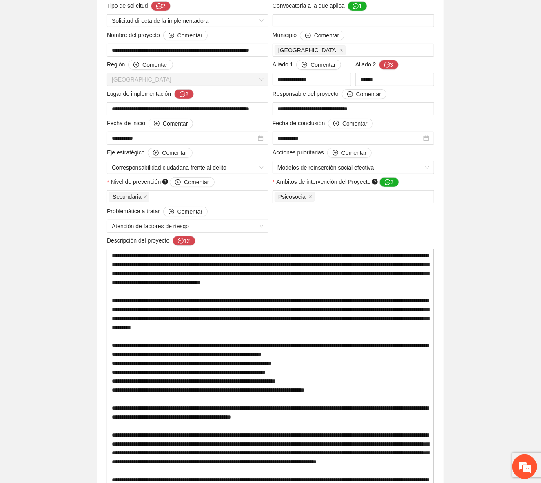
scroll to position [148, 0]
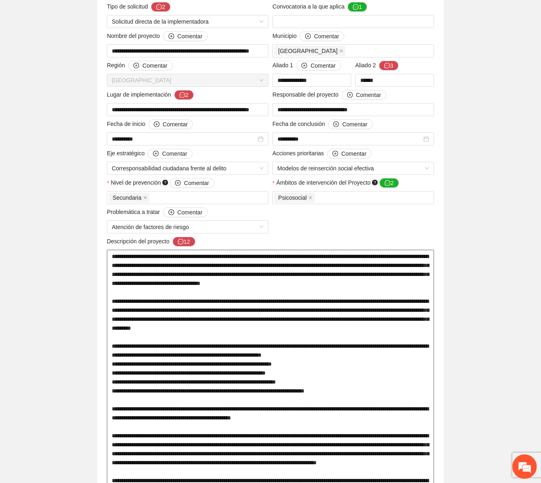
drag, startPoint x: 113, startPoint y: 284, endPoint x: 264, endPoint y: 283, distance: 151.4
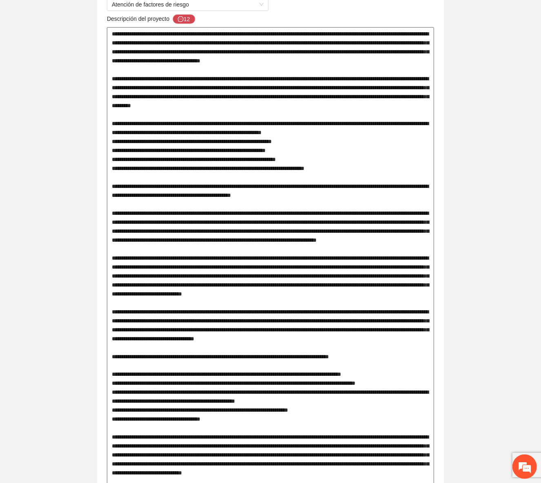
scroll to position [0, 0]
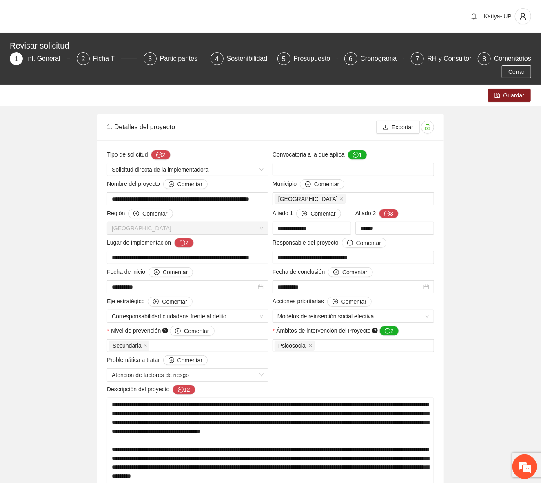
click at [507, 72] on button "Cerrar" at bounding box center [516, 71] width 29 height 13
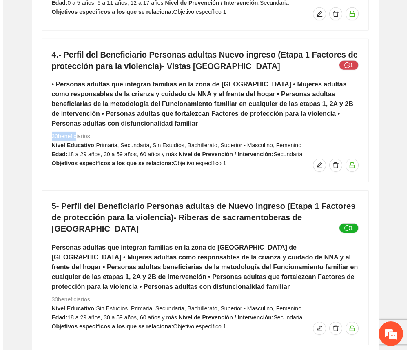
scroll to position [3867, 0]
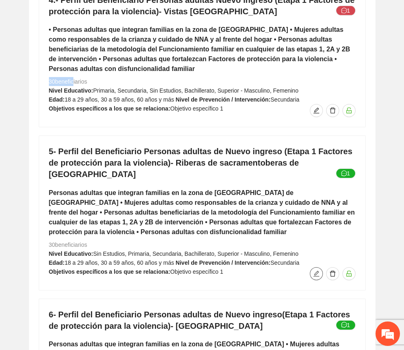
click at [319, 270] on icon "edit" at bounding box center [316, 273] width 7 height 7
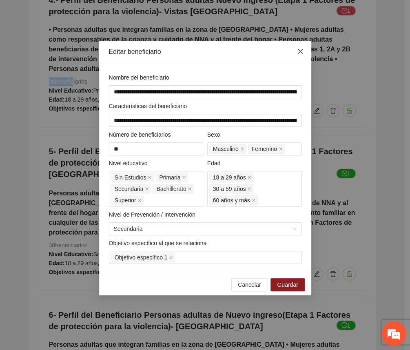
click at [295, 49] on span "Close" at bounding box center [300, 52] width 22 height 22
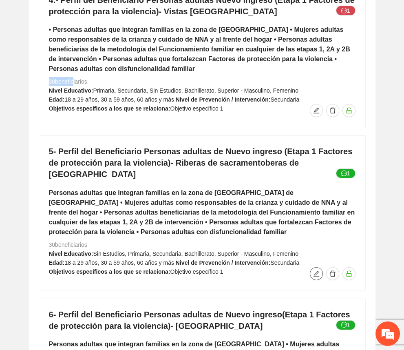
click at [316, 270] on icon "edit" at bounding box center [316, 273] width 7 height 7
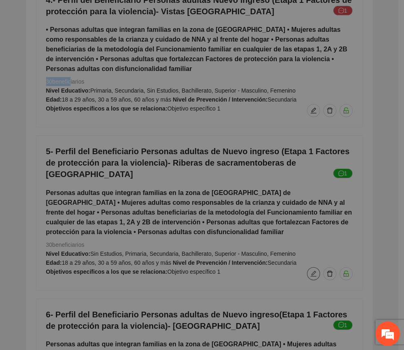
type input "**********"
type input "**"
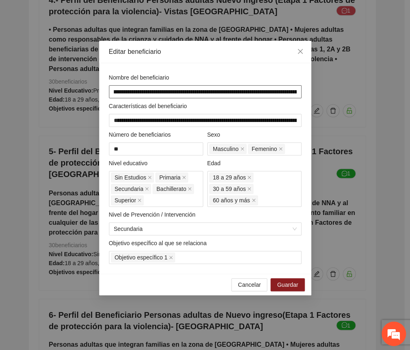
scroll to position [0, 205]
drag, startPoint x: 270, startPoint y: 89, endPoint x: 304, endPoint y: 89, distance: 33.9
click at [314, 90] on div "**********" at bounding box center [205, 175] width 410 height 350
click at [250, 93] on input "**********" at bounding box center [205, 91] width 193 height 13
click at [241, 91] on input "**********" at bounding box center [205, 91] width 193 height 13
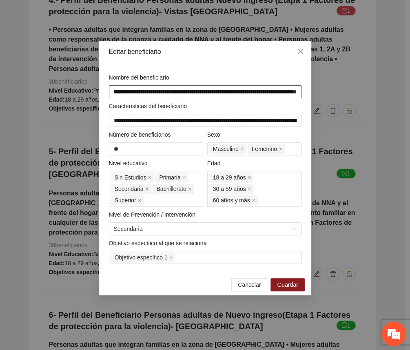
drag, startPoint x: 244, startPoint y: 92, endPoint x: 315, endPoint y: 98, distance: 71.3
click at [315, 98] on div "**********" at bounding box center [205, 175] width 410 height 350
type input "**********"
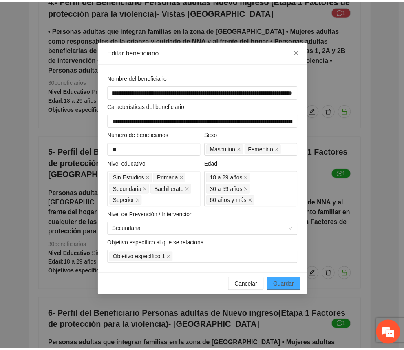
scroll to position [0, 0]
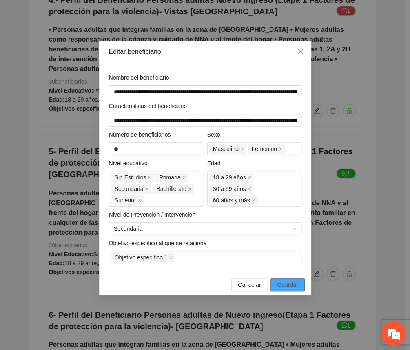
click at [290, 281] on span "Guardar" at bounding box center [287, 284] width 21 height 9
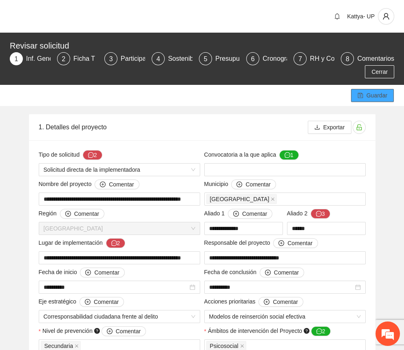
click at [368, 93] on span "Guardar" at bounding box center [377, 95] width 21 height 9
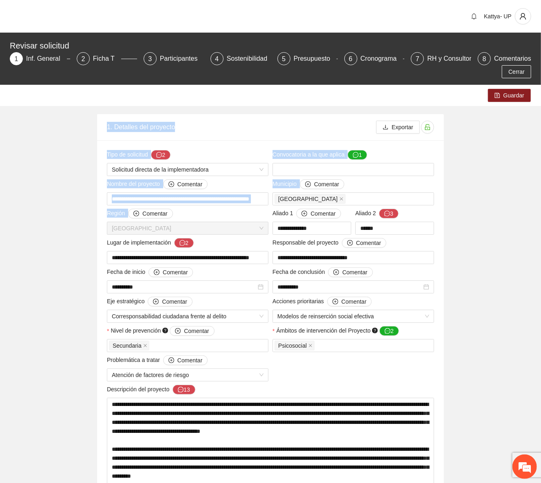
drag, startPoint x: 14, startPoint y: 192, endPoint x: -399, endPoint y: -33, distance: 470.5
click at [0, 0] on html "**********" at bounding box center [270, 241] width 541 height 483
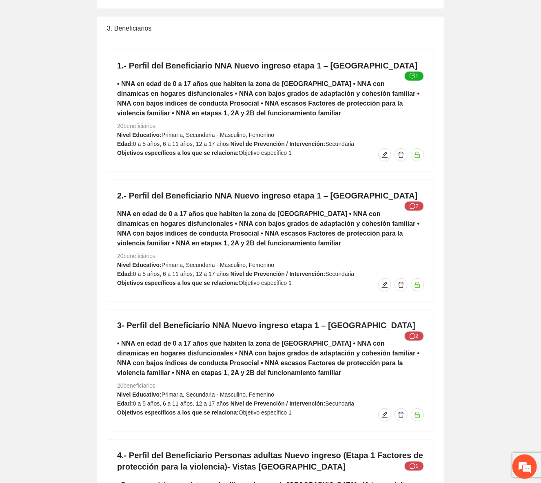
scroll to position [3412, 0]
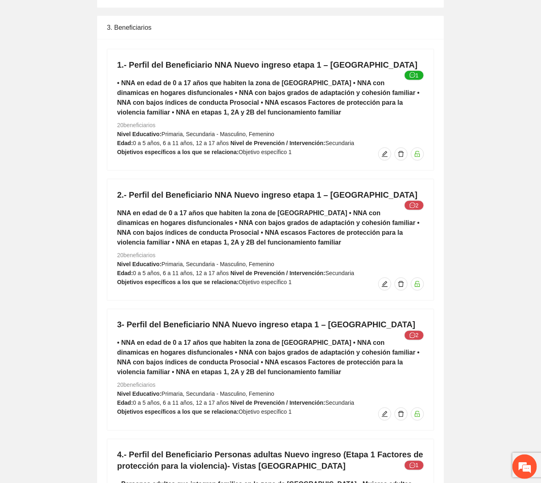
drag, startPoint x: 121, startPoint y: 384, endPoint x: 185, endPoint y: 385, distance: 64.1
click at [185, 385] on div "3- Perfil del Beneficiario NNA Nuevo ingreso etapa 1 – Punta oriente 2 • NNA en…" at bounding box center [270, 370] width 326 height 121
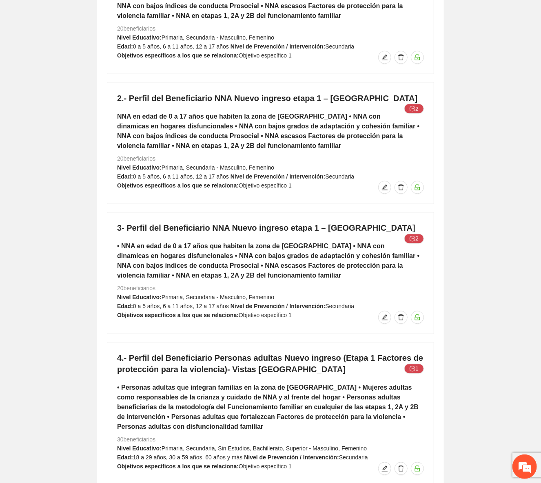
scroll to position [3523, 0]
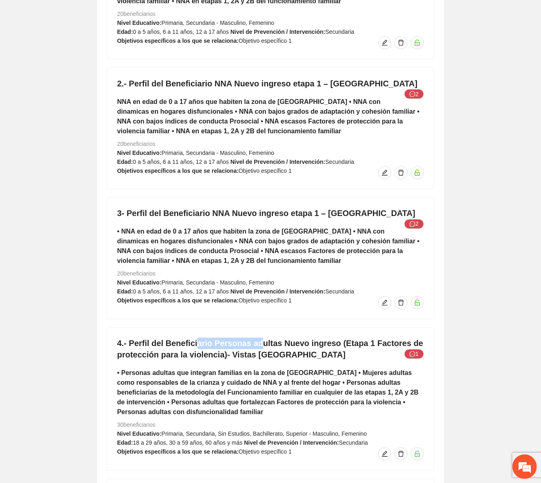
drag, startPoint x: 195, startPoint y: 340, endPoint x: 14, endPoint y: 291, distance: 187.0
click at [254, 345] on h4 "4.- Perfil del Beneficiario Personas adultas Nuevo ingreso (Etapa 1 Factores de…" at bounding box center [270, 349] width 307 height 23
drag, startPoint x: 116, startPoint y: 424, endPoint x: 168, endPoint y: 430, distance: 52.5
click at [168, 430] on div "4.- Perfil del Beneficiario Personas adultas Nuevo ingreso (Etapa 1 Factores de…" at bounding box center [270, 399] width 326 height 142
click at [168, 431] on span "Primaria, Secundaria, Sin Estudios, Bachillerato, Superior - Masculino, Femenino" at bounding box center [264, 434] width 205 height 7
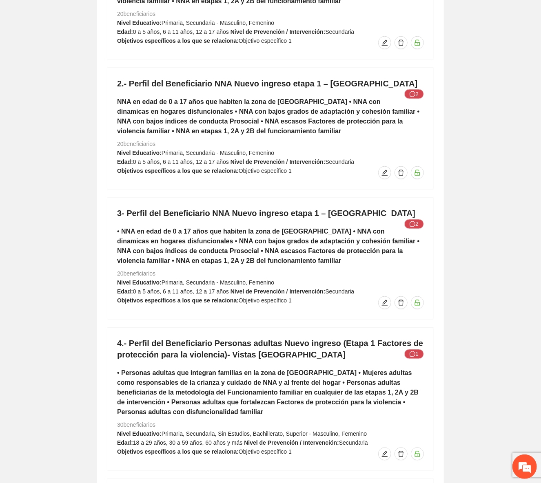
drag, startPoint x: 162, startPoint y: 427, endPoint x: 117, endPoint y: 428, distance: 44.5
click at [117, 428] on div "4.- Perfil del Beneficiario Personas adultas Nuevo ingreso (Etapa 1 Factores de…" at bounding box center [270, 399] width 326 height 142
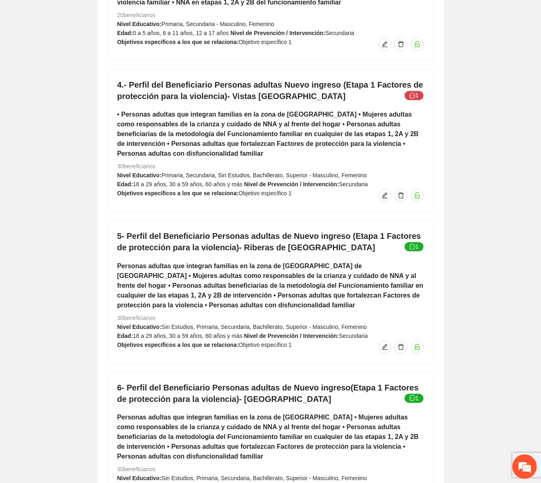
scroll to position [3783, 0]
drag, startPoint x: 219, startPoint y: 245, endPoint x: 321, endPoint y: 250, distance: 101.7
click at [321, 250] on h4 "5- Perfil del Beneficiario Personas adultas de Nuevo ingreso (Etapa 1 Factores …" at bounding box center [270, 241] width 307 height 23
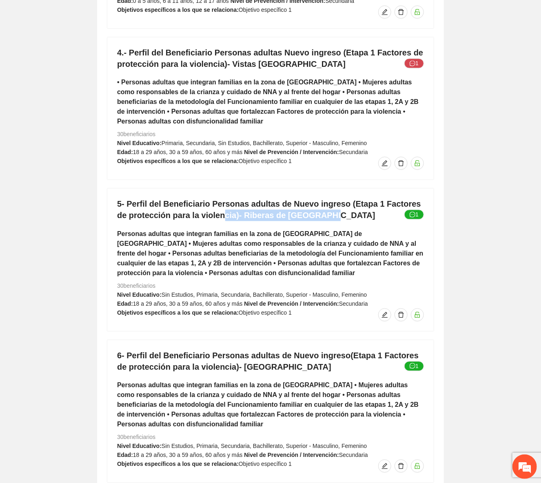
scroll to position [3672, 0]
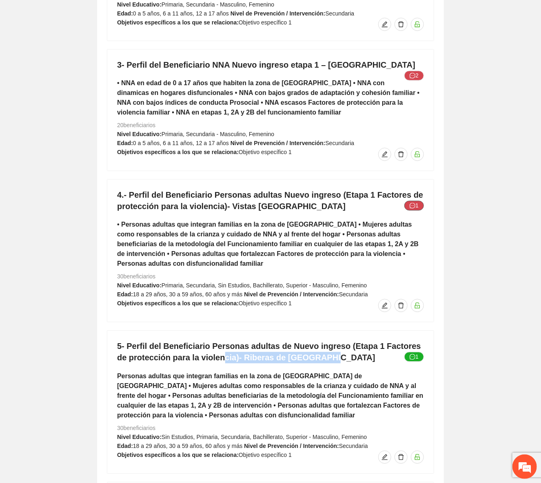
click at [417, 204] on button "1" at bounding box center [414, 206] width 20 height 10
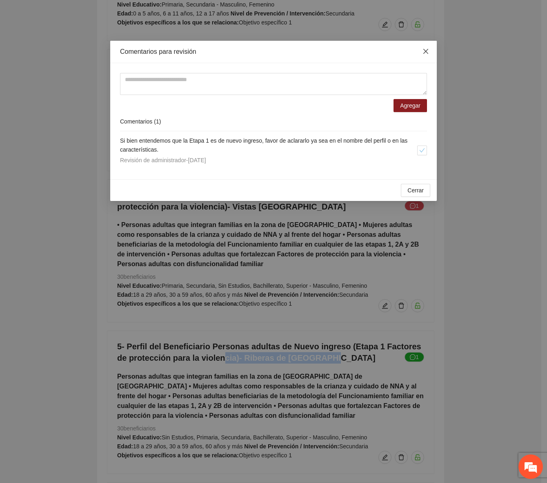
click at [430, 48] on span "Close" at bounding box center [426, 52] width 22 height 22
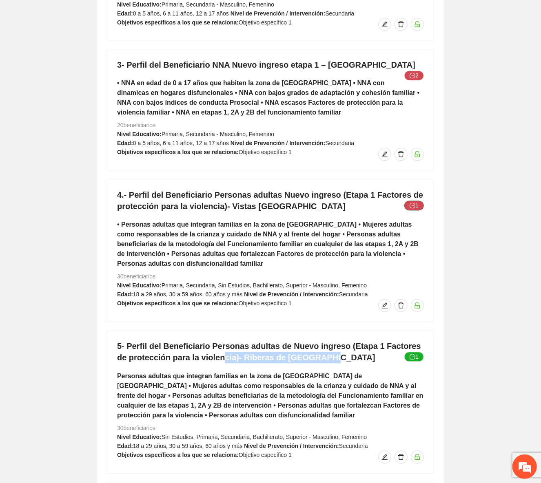
click at [420, 209] on button "1" at bounding box center [414, 206] width 20 height 10
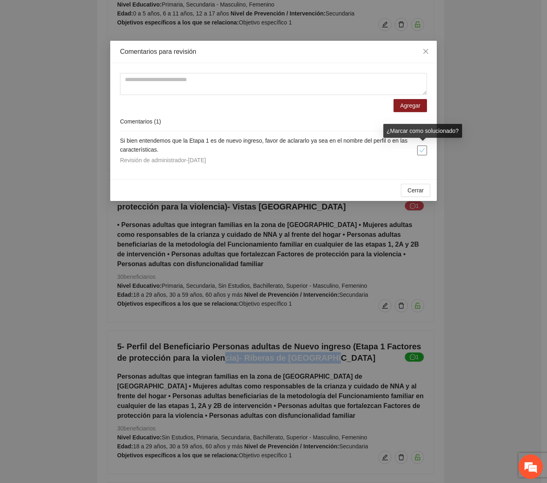
click at [420, 147] on button "button" at bounding box center [422, 151] width 10 height 10
click at [409, 190] on span "Cerrar" at bounding box center [415, 190] width 16 height 9
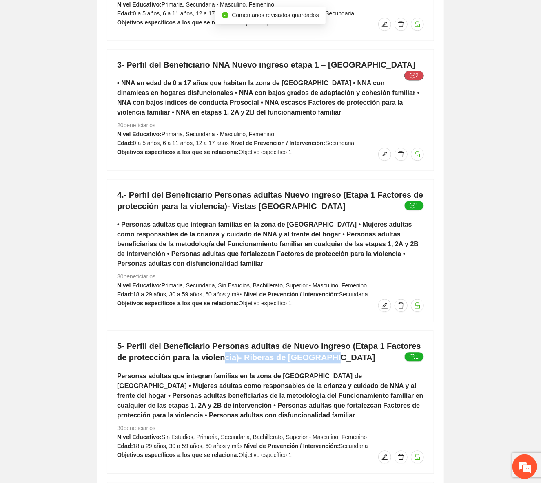
click at [411, 73] on span "message" at bounding box center [413, 76] width 6 height 7
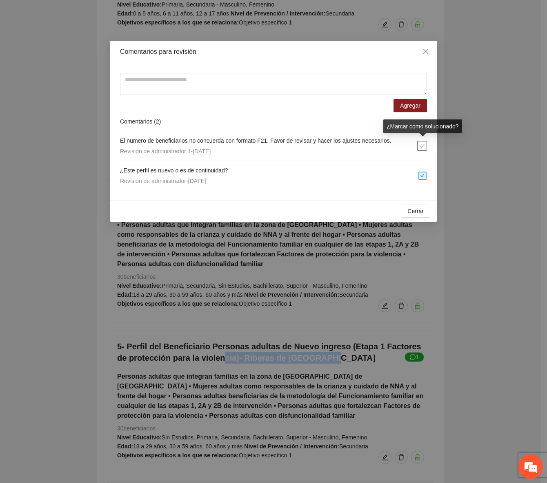
click at [419, 146] on icon "check" at bounding box center [422, 146] width 6 height 6
click at [418, 213] on span "Cerrar" at bounding box center [415, 211] width 16 height 9
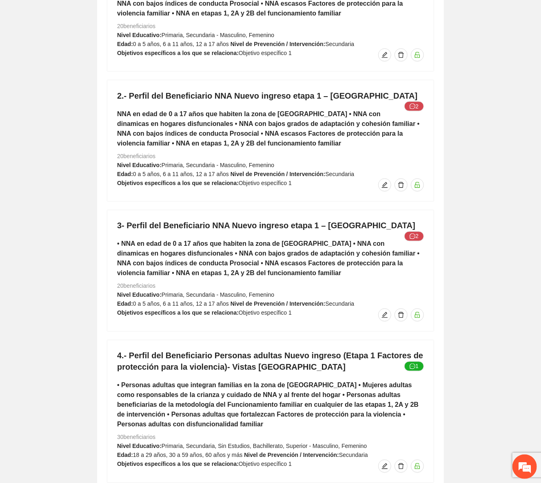
scroll to position [3598, 0]
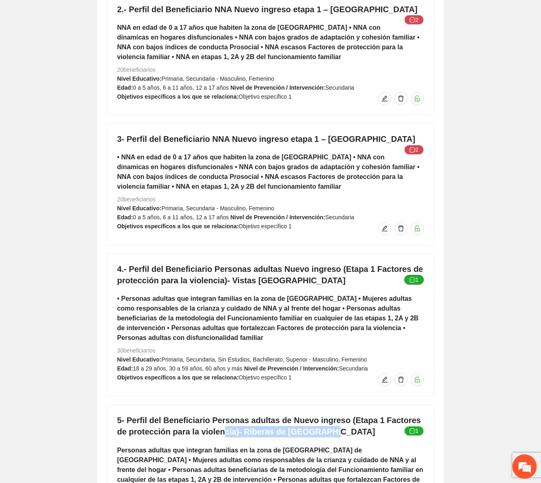
click at [414, 277] on icon "message" at bounding box center [413, 280] width 6 height 6
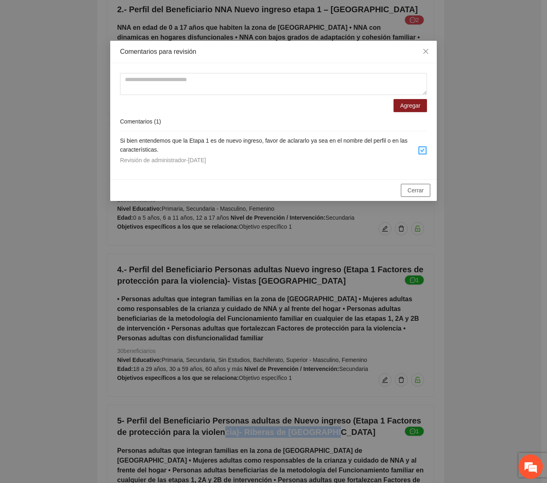
click at [420, 187] on span "Cerrar" at bounding box center [415, 190] width 16 height 9
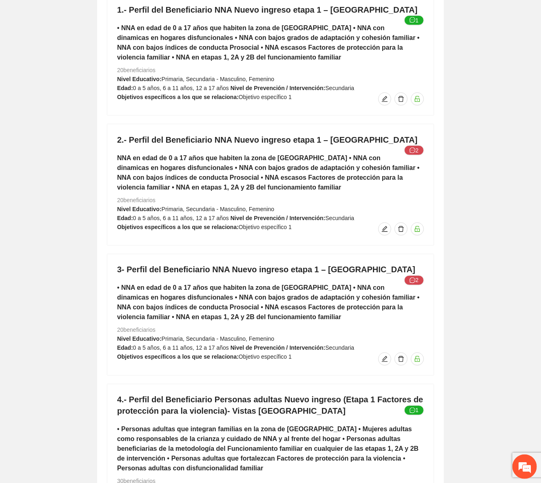
scroll to position [3412, 0]
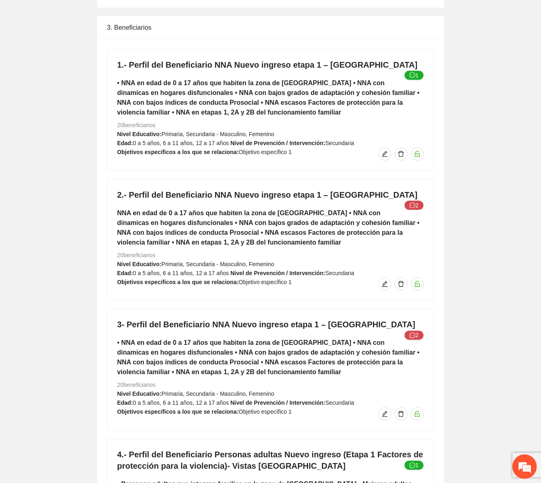
click at [415, 329] on h4 "3- Perfil del Beneficiario NNA Nuevo ingreso etapa 1 – Punta oriente 2" at bounding box center [270, 324] width 307 height 11
click at [414, 333] on icon "message" at bounding box center [413, 336] width 6 height 6
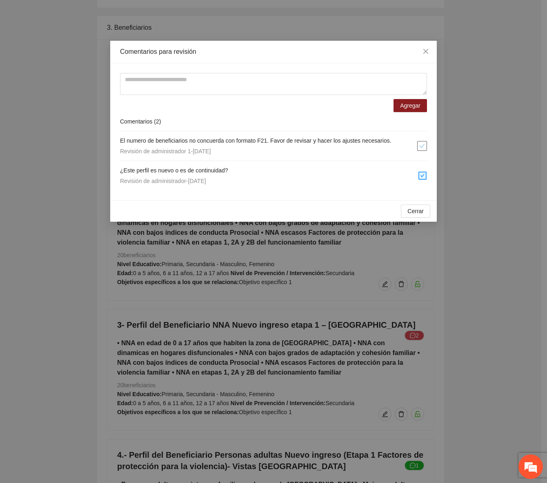
click at [420, 147] on icon "check" at bounding box center [422, 146] width 6 height 6
click at [428, 210] on button "Cerrar" at bounding box center [415, 211] width 29 height 13
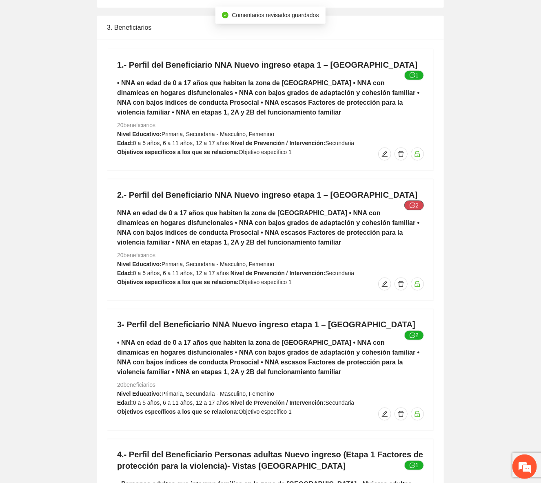
click at [419, 204] on button "2" at bounding box center [414, 206] width 20 height 10
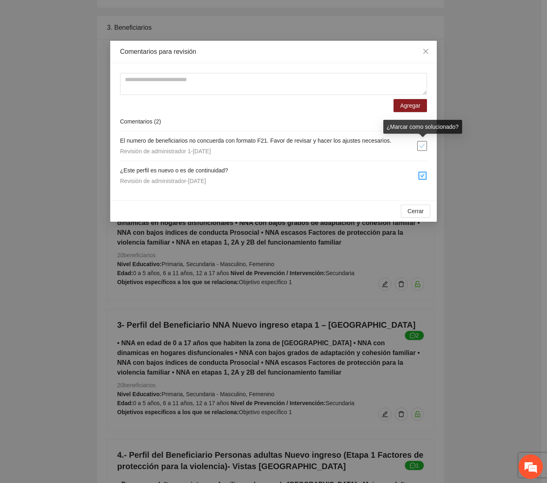
click at [424, 146] on icon "check" at bounding box center [422, 146] width 6 height 6
click at [424, 213] on button "Cerrar" at bounding box center [415, 211] width 29 height 13
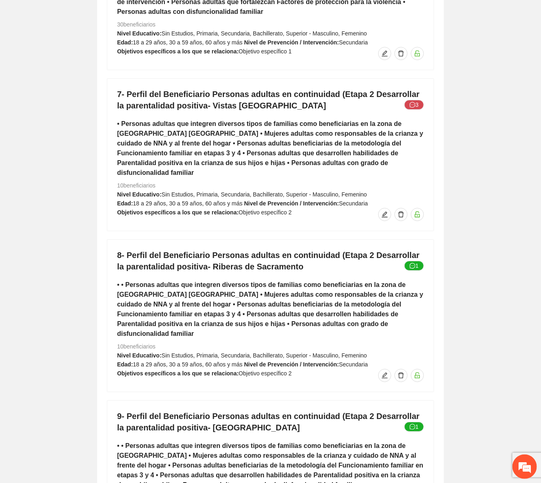
scroll to position [4228, 0]
click at [414, 106] on span "message" at bounding box center [413, 105] width 6 height 7
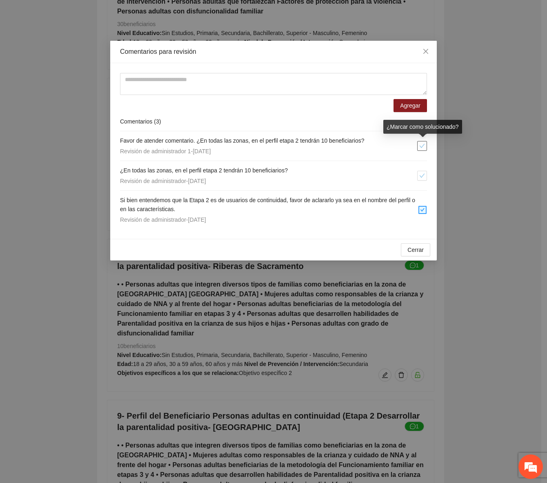
click at [424, 144] on icon "check" at bounding box center [422, 146] width 6 height 6
click at [422, 177] on icon "check" at bounding box center [422, 176] width 6 height 6
click at [425, 247] on button "Cerrar" at bounding box center [415, 250] width 29 height 13
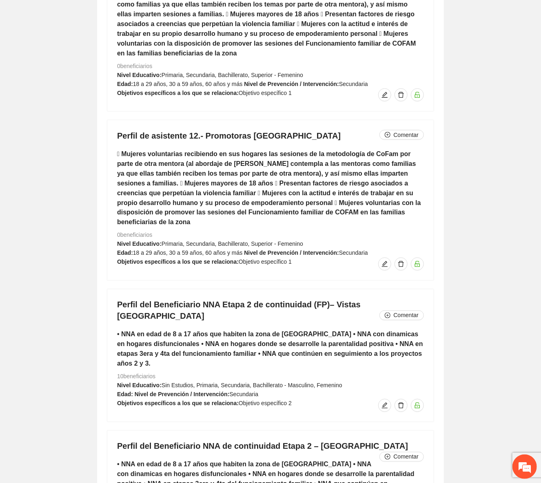
scroll to position [5007, 0]
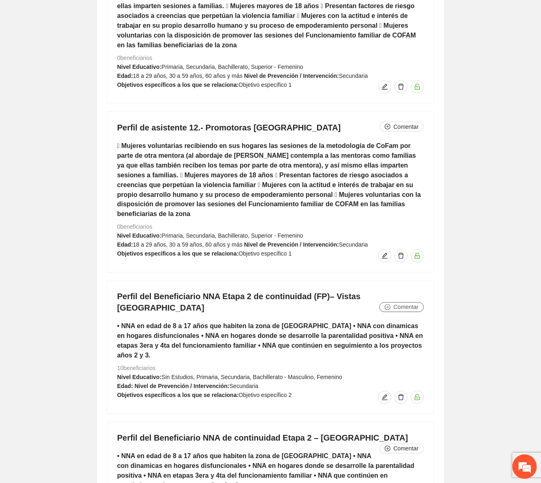
click at [381, 303] on button "Comentar" at bounding box center [401, 308] width 44 height 10
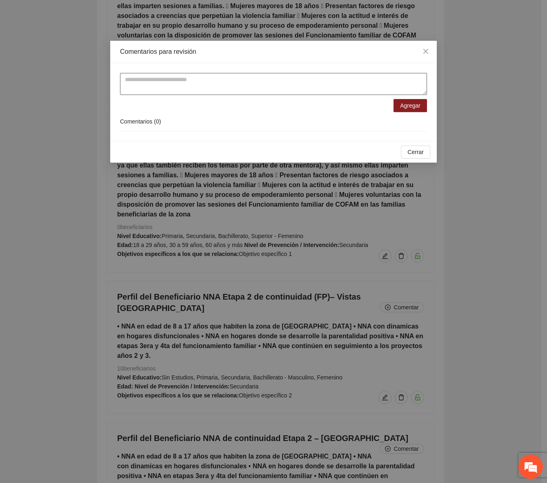
click at [161, 88] on textarea at bounding box center [273, 84] width 307 height 22
drag, startPoint x: 306, startPoint y: 80, endPoint x: -33, endPoint y: 103, distance: 339.4
type textarea "**********"
click at [403, 97] on form "**********" at bounding box center [273, 92] width 307 height 39
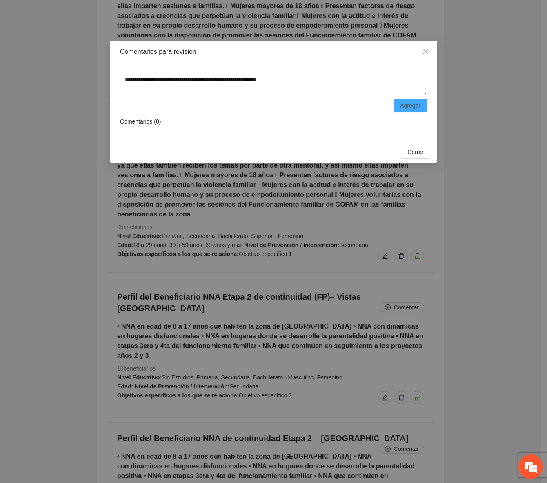
click at [408, 104] on span "Agregar" at bounding box center [410, 105] width 20 height 9
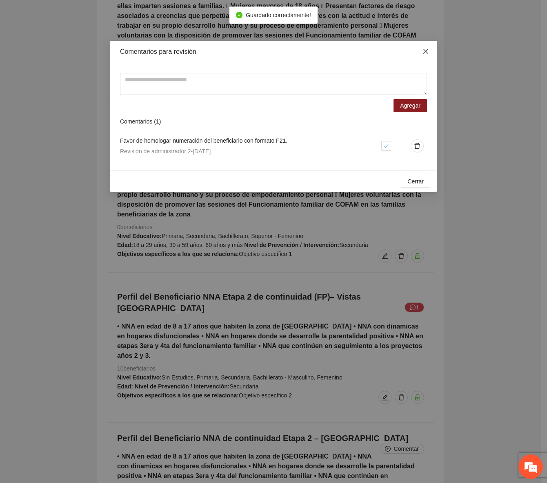
click at [426, 51] on icon "close" at bounding box center [425, 51] width 5 height 5
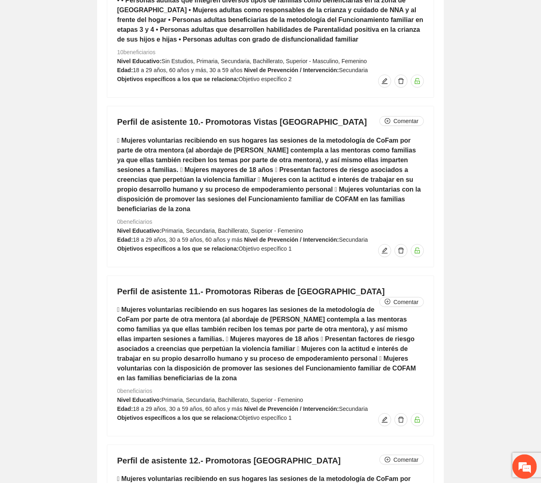
scroll to position [4673, 0]
click at [399, 107] on div "Perfil de asistente 10.- Promotoras Vistas cerro grande Comentar  Mujeres volu…" at bounding box center [270, 187] width 326 height 160
click at [401, 117] on span "Comentar" at bounding box center [406, 121] width 25 height 9
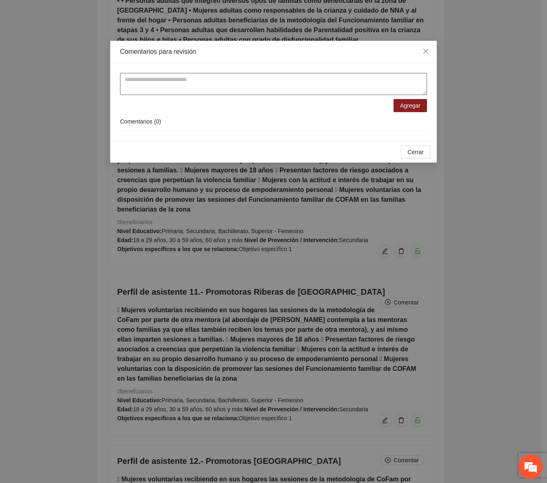
click at [310, 91] on textarea at bounding box center [273, 84] width 307 height 22
paste textarea "**********"
click at [208, 80] on textarea "**********" at bounding box center [273, 84] width 307 height 22
drag, startPoint x: 319, startPoint y: 84, endPoint x: 115, endPoint y: 87, distance: 203.6
click at [110, 84] on div "**********" at bounding box center [273, 102] width 326 height 78
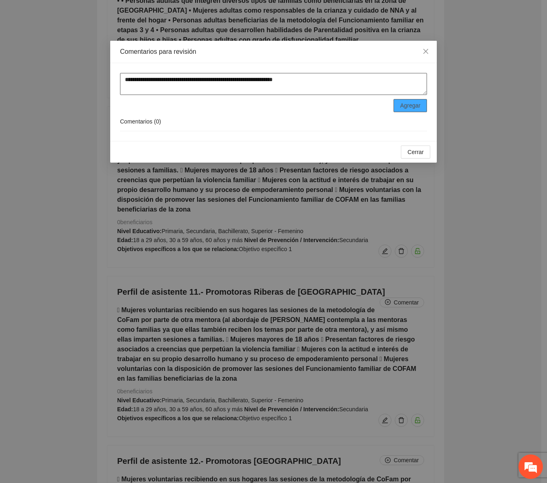
type textarea "**********"
click at [406, 103] on span "Agregar" at bounding box center [410, 105] width 20 height 9
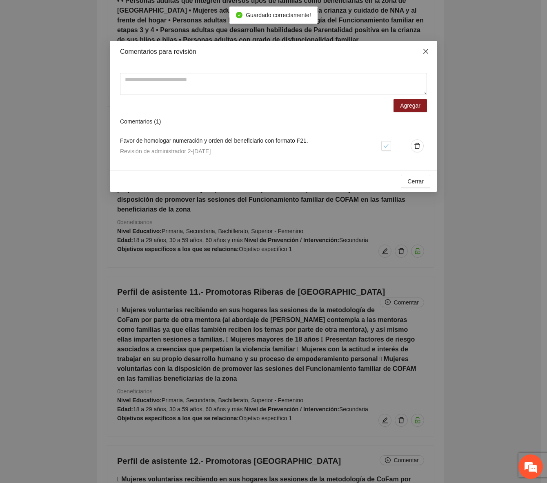
click at [429, 53] on span "Close" at bounding box center [426, 52] width 22 height 22
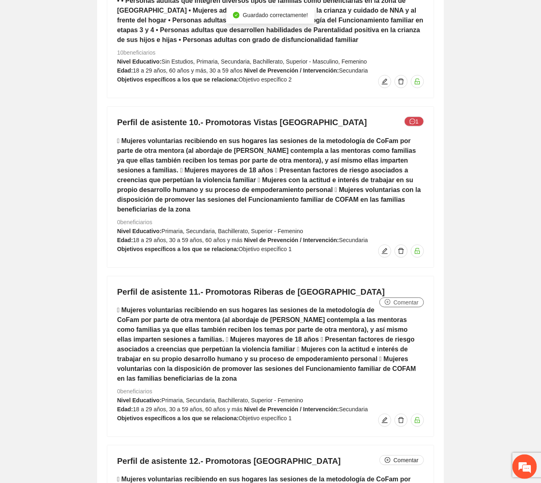
click at [400, 298] on span "Comentar" at bounding box center [406, 302] width 25 height 9
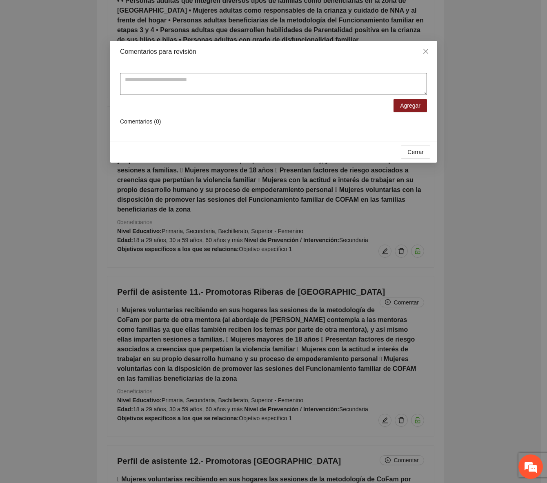
click at [211, 91] on textarea at bounding box center [273, 84] width 307 height 22
paste textarea "**********"
type textarea "**********"
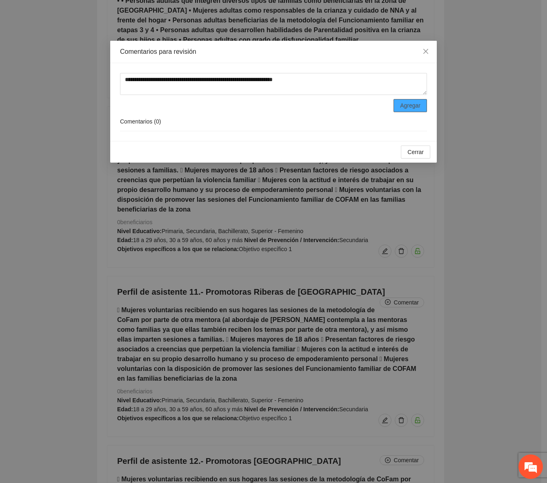
click at [404, 101] on span "Agregar" at bounding box center [410, 105] width 20 height 9
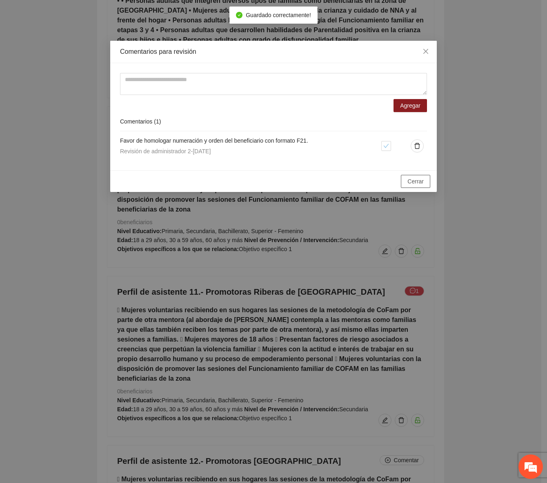
click at [411, 182] on span "Cerrar" at bounding box center [415, 181] width 16 height 9
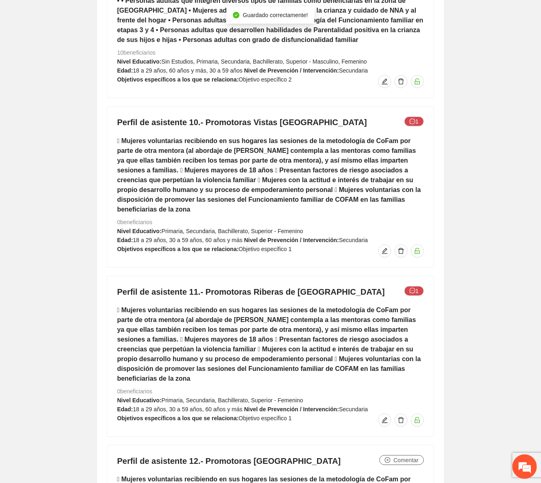
click at [406, 456] on span "Comentar" at bounding box center [406, 460] width 25 height 9
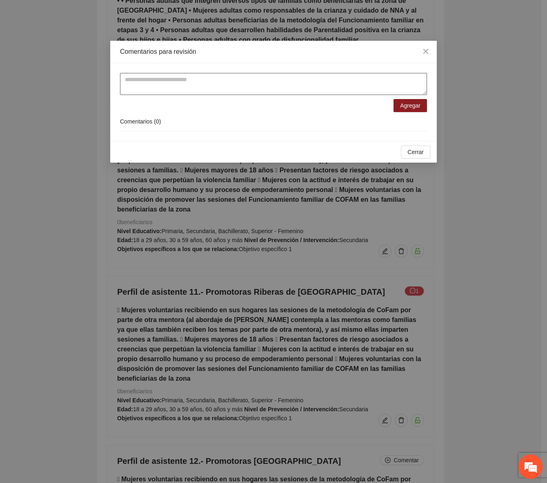
click at [244, 89] on textarea at bounding box center [273, 84] width 307 height 22
paste textarea "**********"
type textarea "**********"
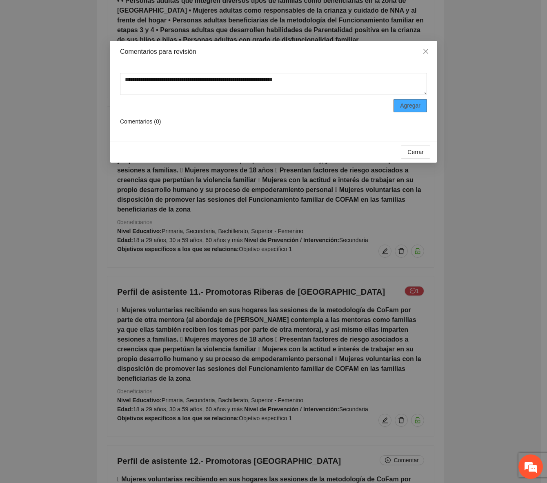
drag, startPoint x: 423, startPoint y: 110, endPoint x: 419, endPoint y: 107, distance: 5.3
click at [422, 109] on button "Agregar" at bounding box center [409, 105] width 33 height 13
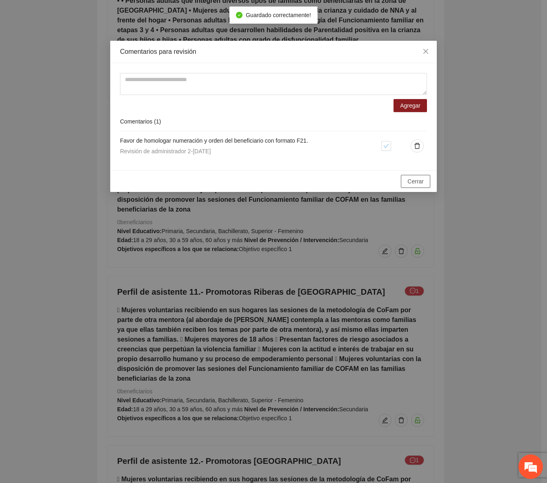
click at [423, 180] on span "Cerrar" at bounding box center [415, 181] width 16 height 9
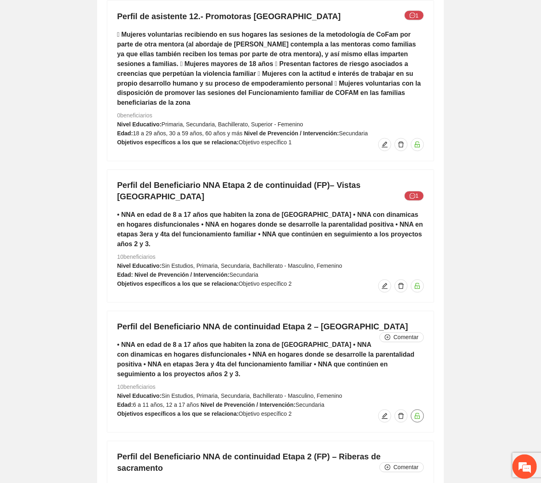
scroll to position [5155, 0]
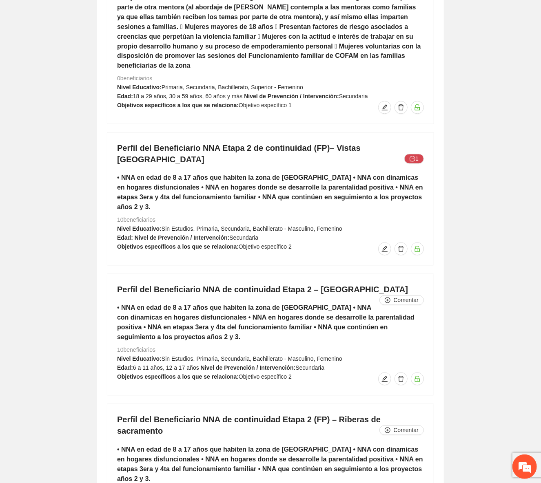
click at [397, 275] on div "Perfil del Beneficiario NNA de continuidad Etapa 2 – Punta oriente Comentar • N…" at bounding box center [270, 335] width 326 height 121
click at [399, 296] on span "Comentar" at bounding box center [406, 300] width 25 height 9
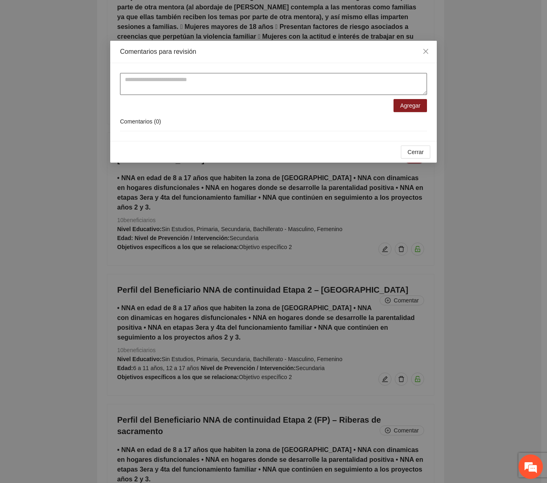
click at [227, 80] on textarea at bounding box center [273, 84] width 307 height 22
paste textarea "**********"
type textarea "**********"
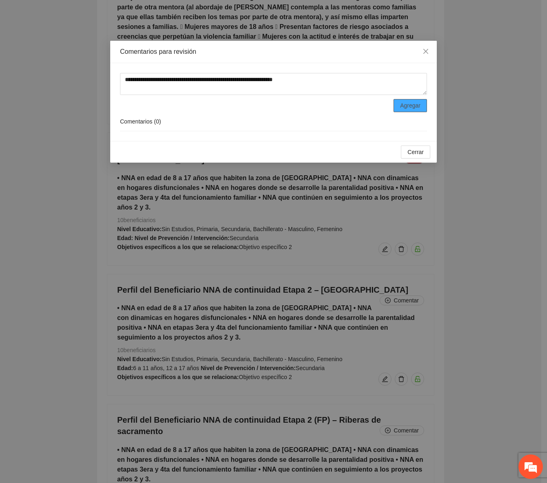
click at [399, 109] on button "Agregar" at bounding box center [409, 105] width 33 height 13
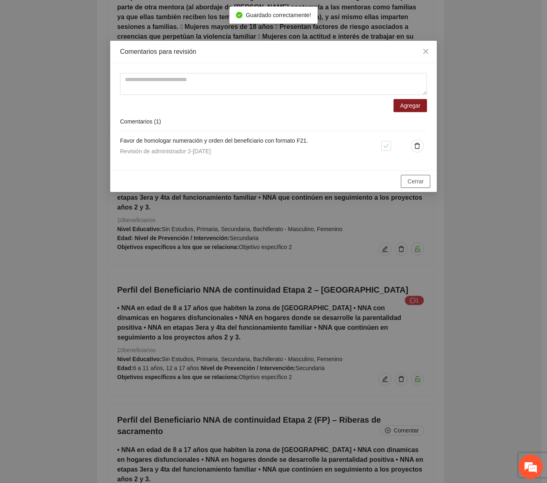
click at [416, 179] on span "Cerrar" at bounding box center [415, 181] width 16 height 9
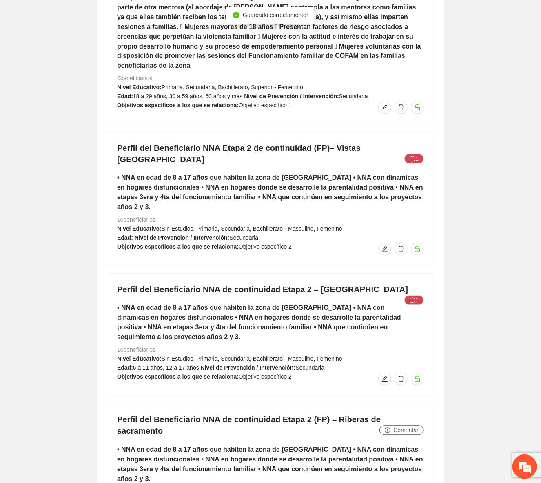
click at [396, 426] on span "Comentar" at bounding box center [406, 430] width 25 height 9
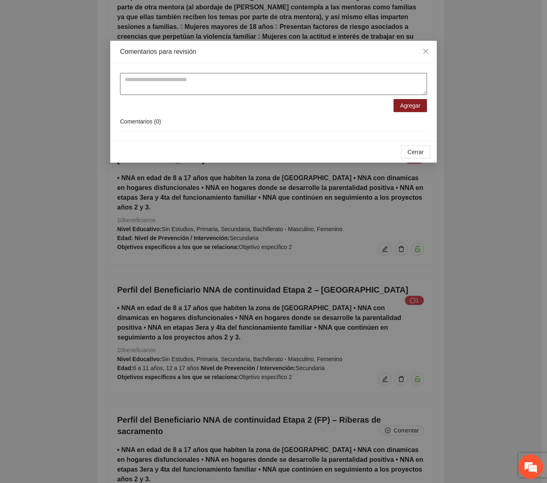
drag, startPoint x: 231, startPoint y: 82, endPoint x: 410, endPoint y: 94, distance: 179.9
click at [246, 90] on textarea at bounding box center [273, 84] width 307 height 22
paste textarea "**********"
type textarea "**********"
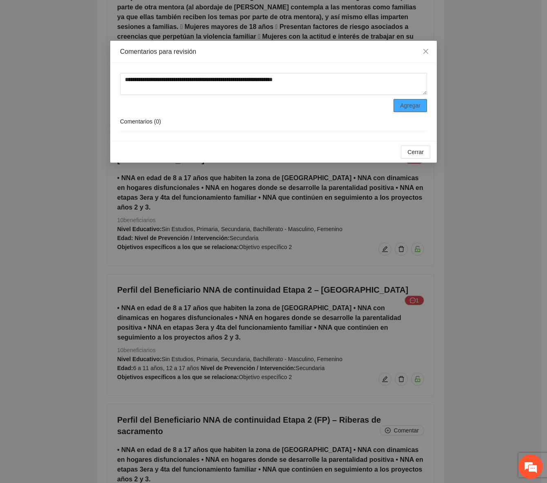
click at [423, 103] on button "Agregar" at bounding box center [409, 105] width 33 height 13
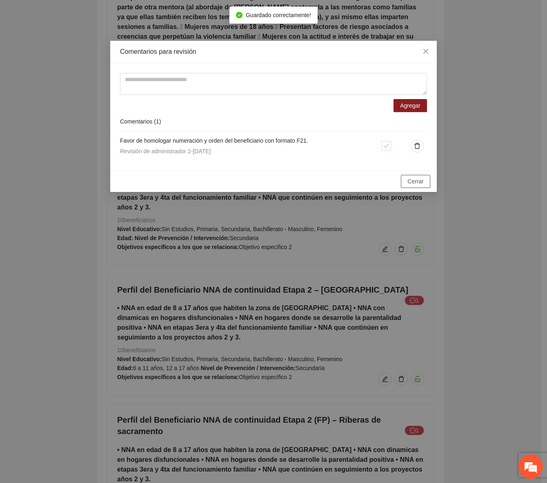
click at [418, 175] on div "Cerrar OK" at bounding box center [273, 182] width 326 height 22
click at [417, 180] on span "Cerrar" at bounding box center [415, 181] width 16 height 9
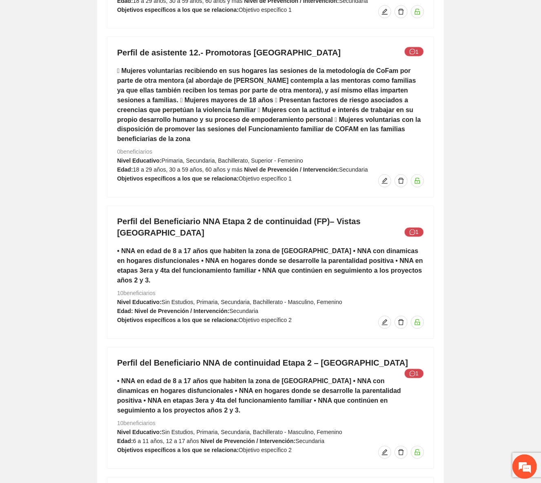
scroll to position [4970, 0]
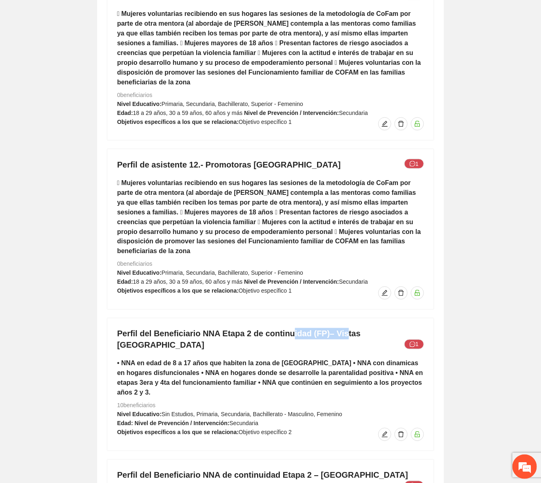
drag, startPoint x: 326, startPoint y: 281, endPoint x: 338, endPoint y: 282, distance: 11.9
click at [338, 328] on h4 "Perfil del Beneficiario NNA Etapa 2 de continuidad (FP)– Vistas Cerro grande 1" at bounding box center [270, 339] width 307 height 23
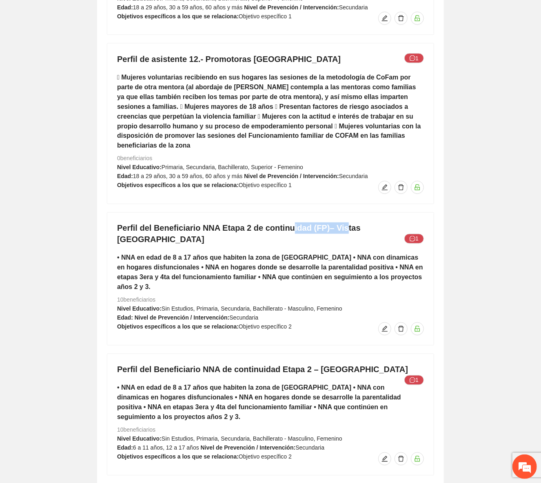
scroll to position [5118, 0]
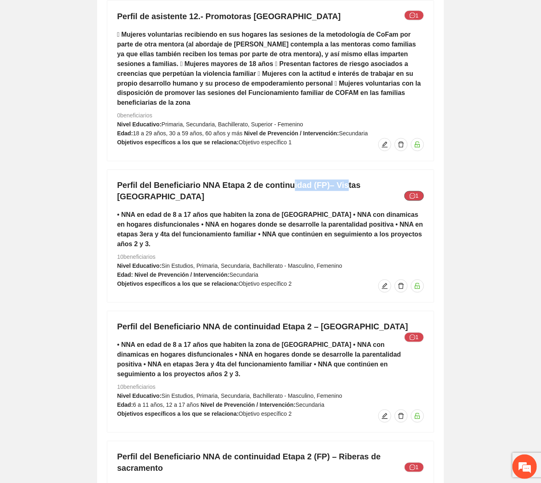
click at [415, 193] on icon "message" at bounding box center [413, 196] width 6 height 6
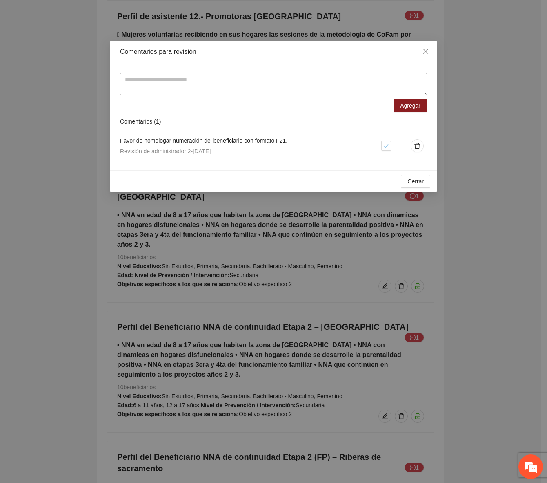
click at [192, 88] on textarea at bounding box center [273, 84] width 307 height 22
drag, startPoint x: 317, startPoint y: 79, endPoint x: 83, endPoint y: 86, distance: 233.5
click at [83, 86] on div "**********" at bounding box center [273, 241] width 547 height 483
type textarea "**********"
click at [406, 110] on span "Agregar" at bounding box center [410, 105] width 20 height 9
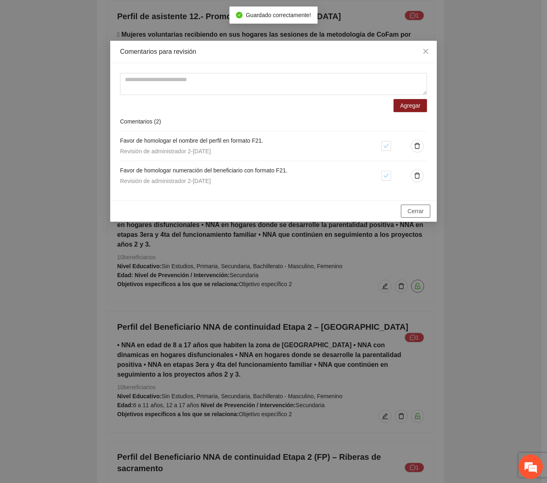
click at [413, 211] on span "Cerrar" at bounding box center [415, 211] width 16 height 9
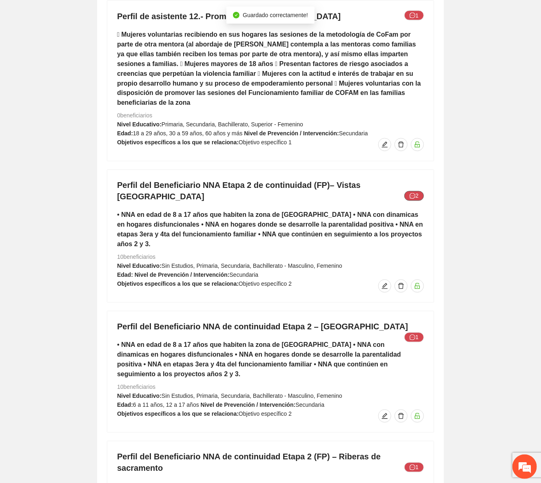
click at [412, 193] on icon "message" at bounding box center [413, 196] width 6 height 6
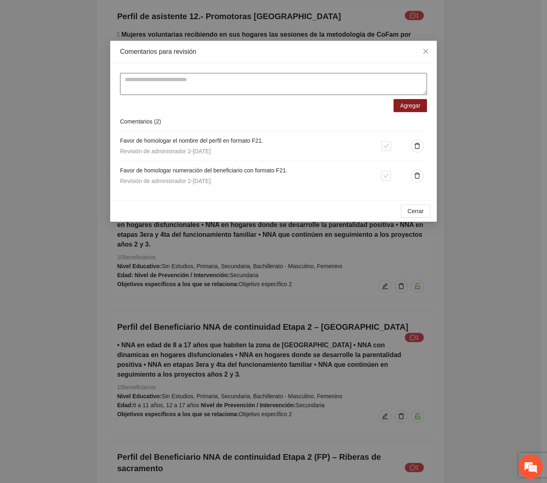
click at [290, 78] on textarea at bounding box center [273, 84] width 307 height 22
paste textarea "**********"
type textarea "**********"
click at [425, 48] on span "Close" at bounding box center [426, 52] width 22 height 22
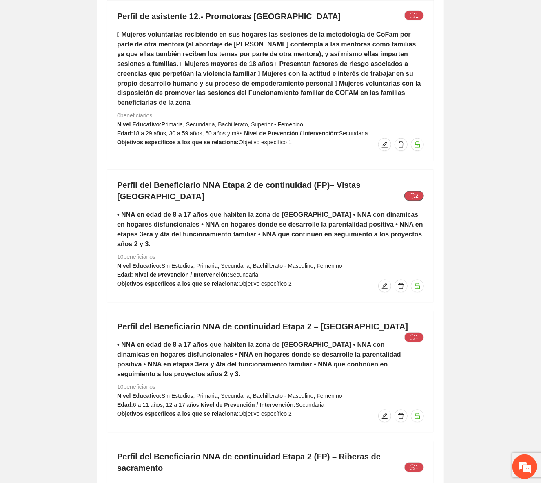
click at [417, 191] on button "2" at bounding box center [414, 196] width 20 height 10
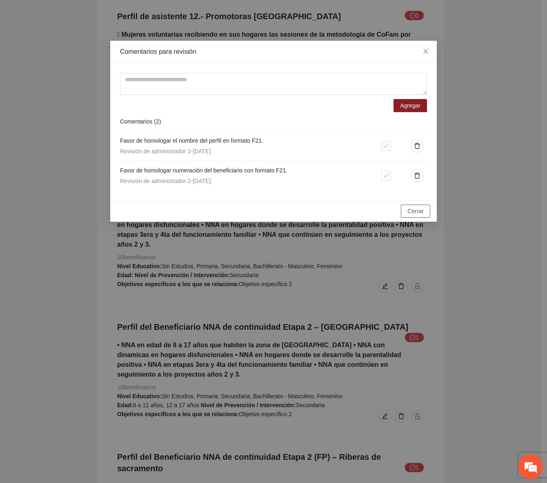
click at [411, 211] on span "Cerrar" at bounding box center [415, 211] width 16 height 9
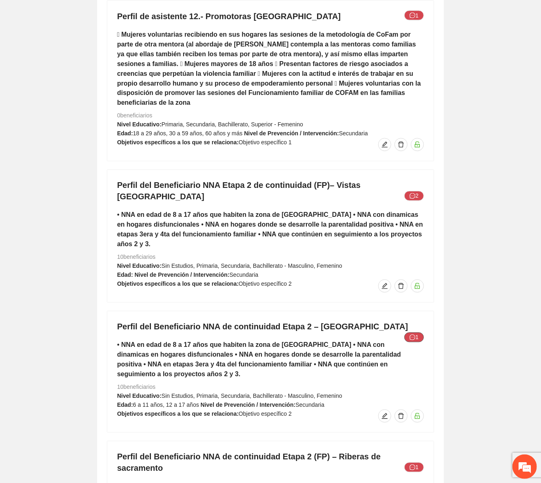
click at [415, 335] on icon "message" at bounding box center [413, 338] width 6 height 6
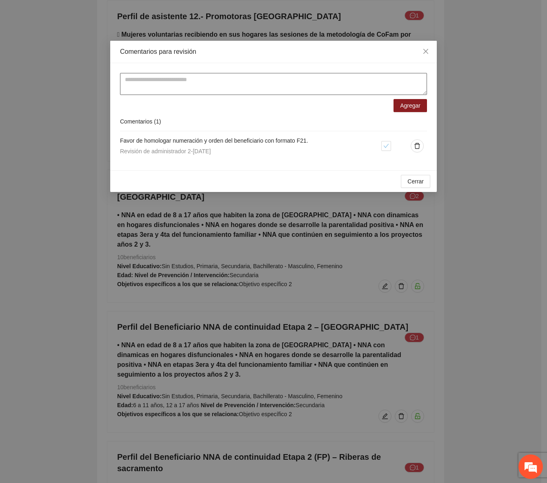
click at [261, 89] on textarea at bounding box center [273, 84] width 307 height 22
paste textarea "**********"
type textarea "**********"
click at [415, 104] on span "Agregar" at bounding box center [410, 105] width 20 height 9
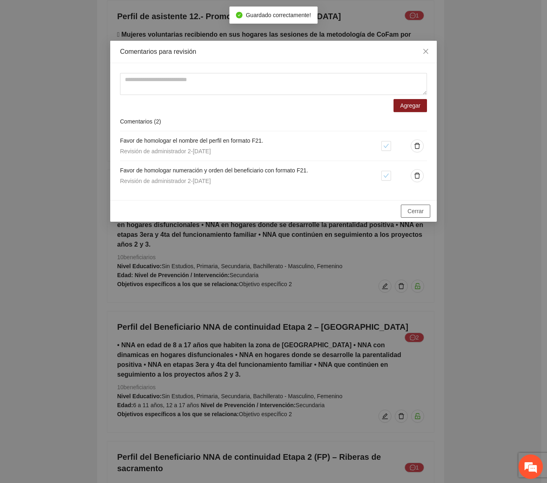
click at [415, 210] on span "Cerrar" at bounding box center [415, 211] width 16 height 9
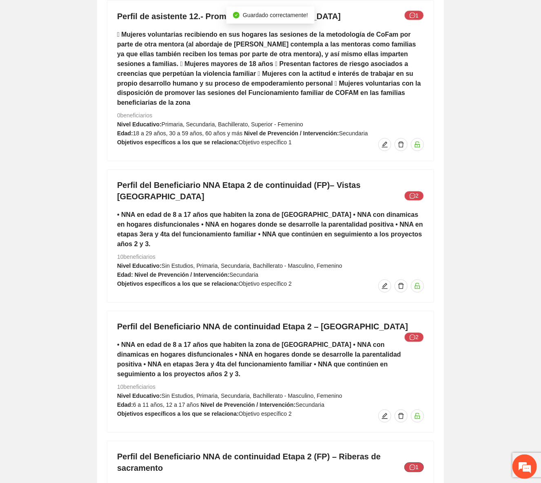
click at [418, 463] on button "1" at bounding box center [414, 468] width 20 height 10
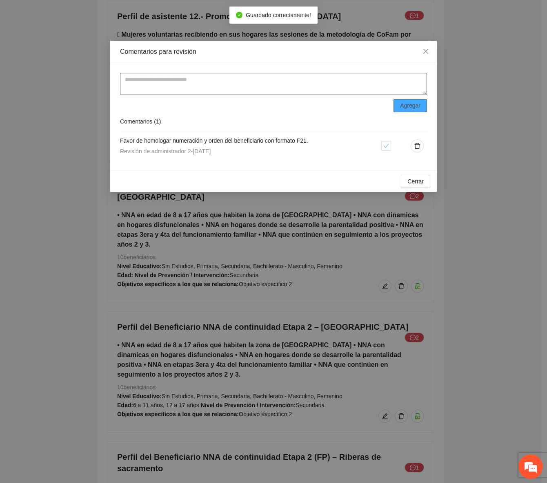
drag, startPoint x: 230, startPoint y: 89, endPoint x: 426, endPoint y: 109, distance: 196.8
click at [237, 89] on textarea at bounding box center [273, 84] width 307 height 22
paste textarea "**********"
type textarea "**********"
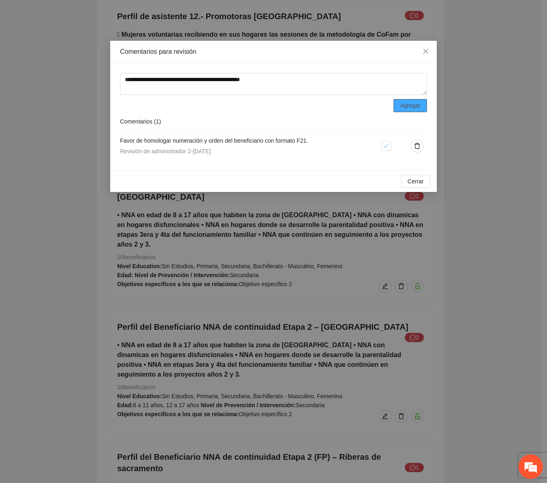
click at [409, 106] on span "Agregar" at bounding box center [410, 105] width 20 height 9
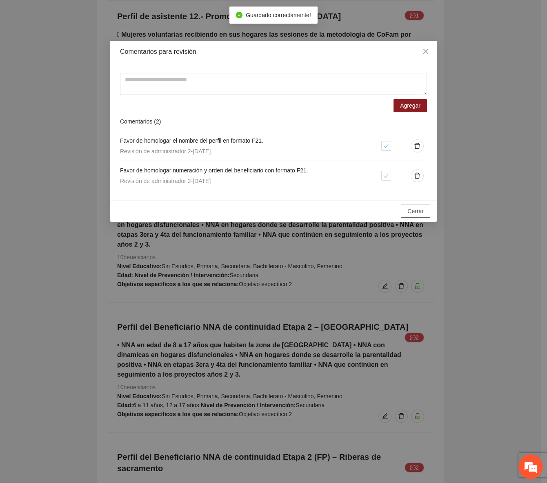
click at [413, 208] on span "Cerrar" at bounding box center [415, 211] width 16 height 9
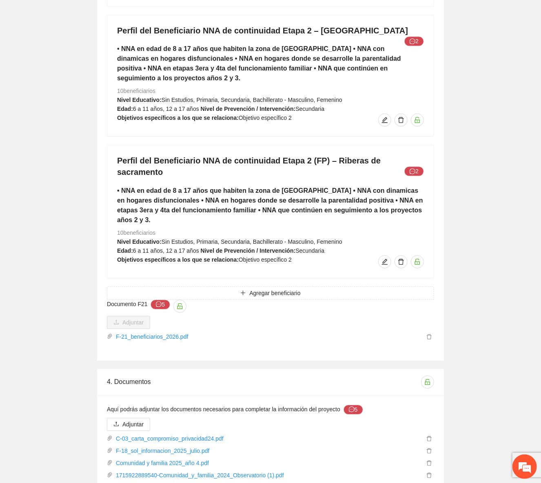
scroll to position [5467, 0]
